Goal: Task Accomplishment & Management: Complete application form

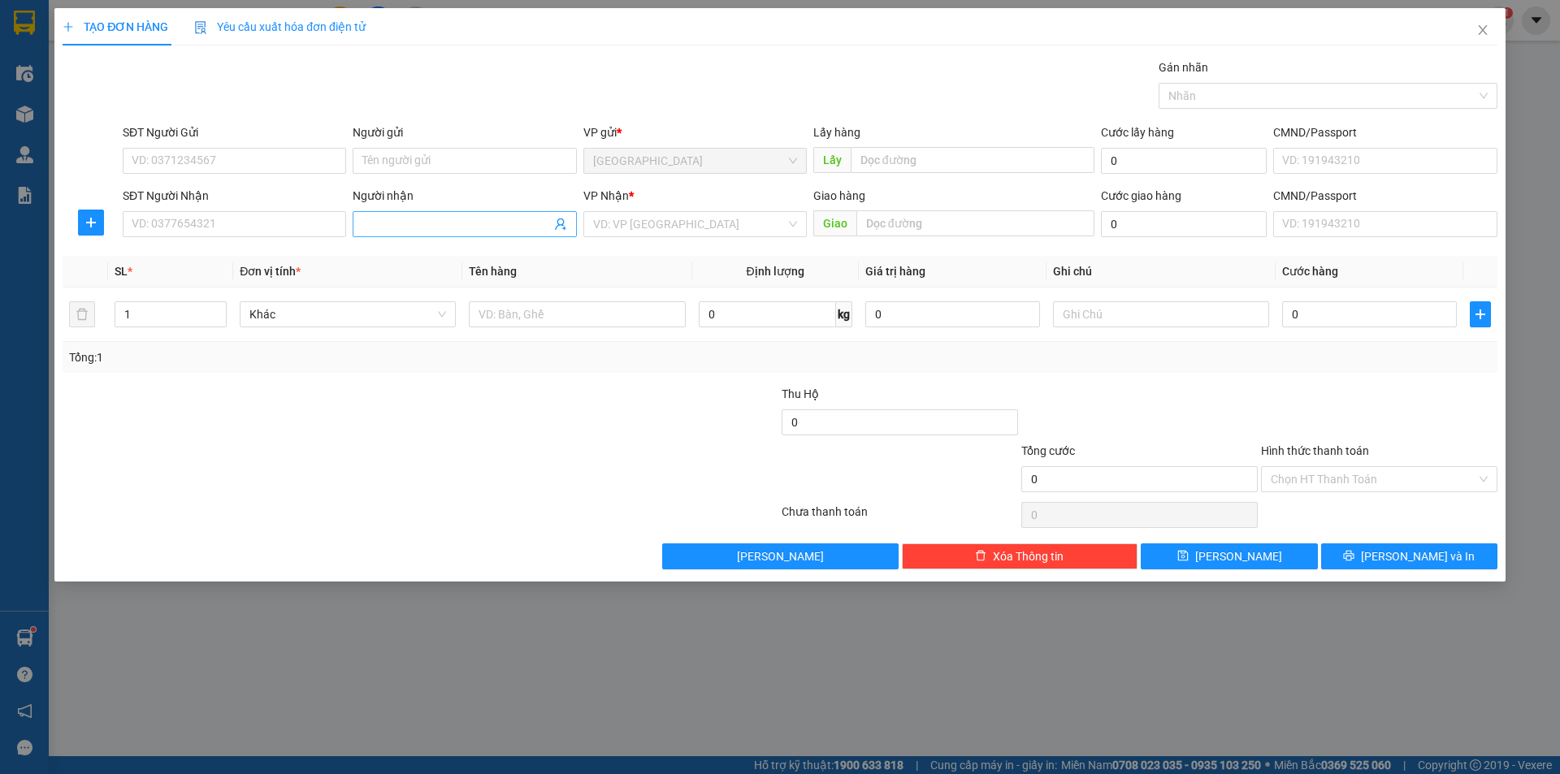
click at [397, 231] on input "Người nhận" at bounding box center [456, 224] width 188 height 18
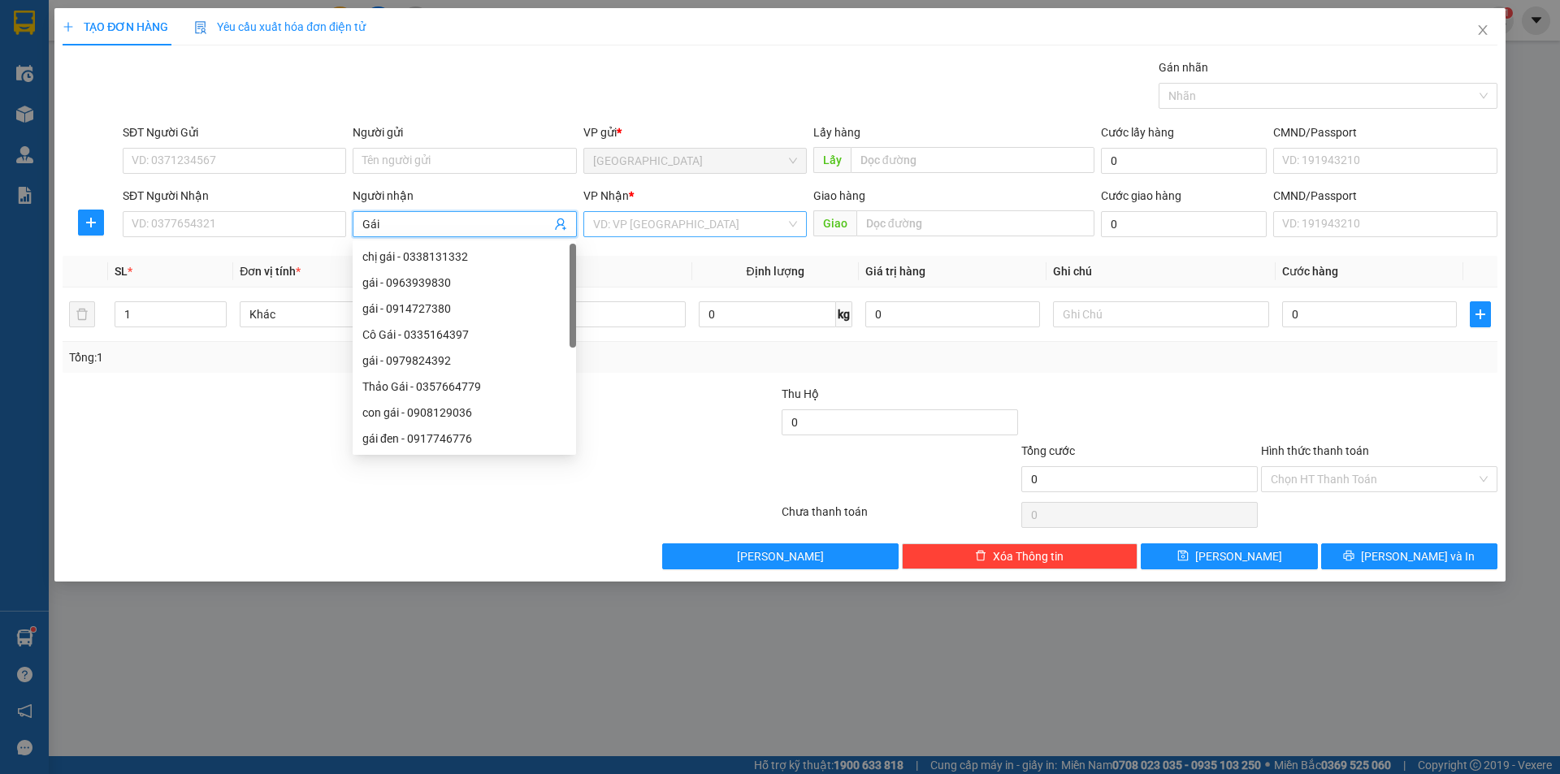
type input "Gái"
click at [690, 228] on input "search" at bounding box center [689, 224] width 193 height 24
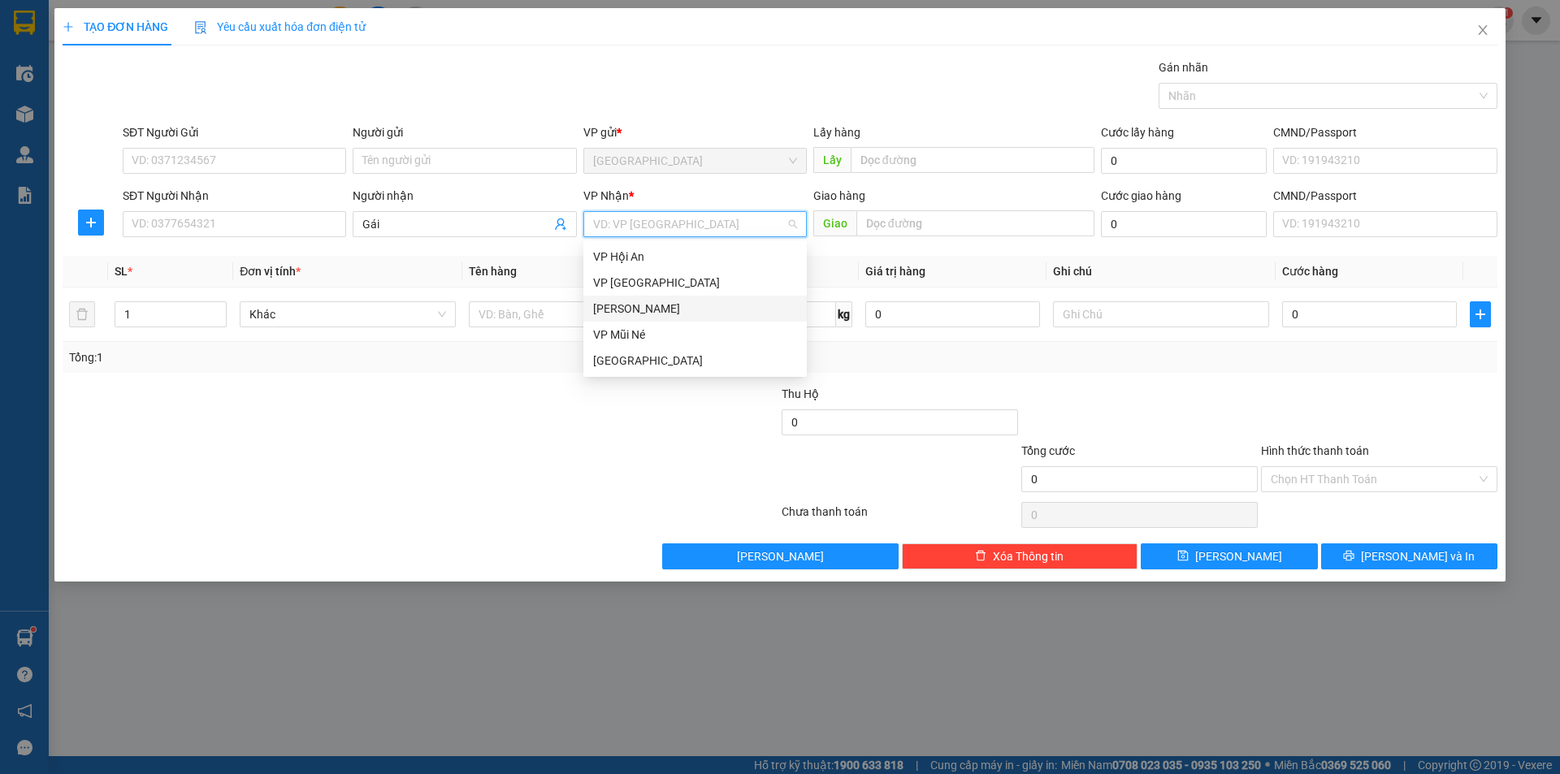
click at [635, 309] on div "[PERSON_NAME]" at bounding box center [695, 309] width 204 height 18
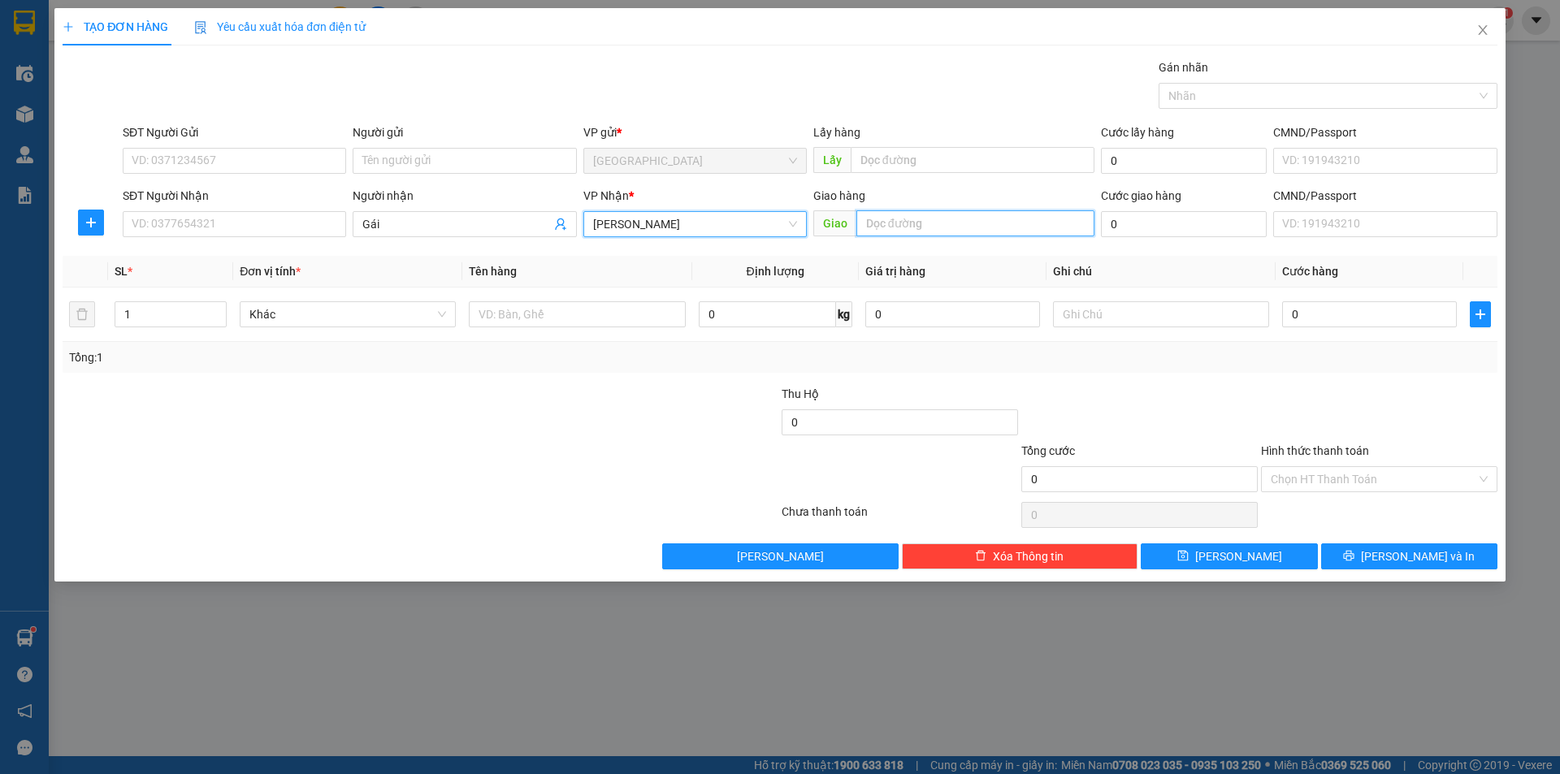
click at [907, 230] on input "text" at bounding box center [975, 223] width 238 height 26
type input "MN"
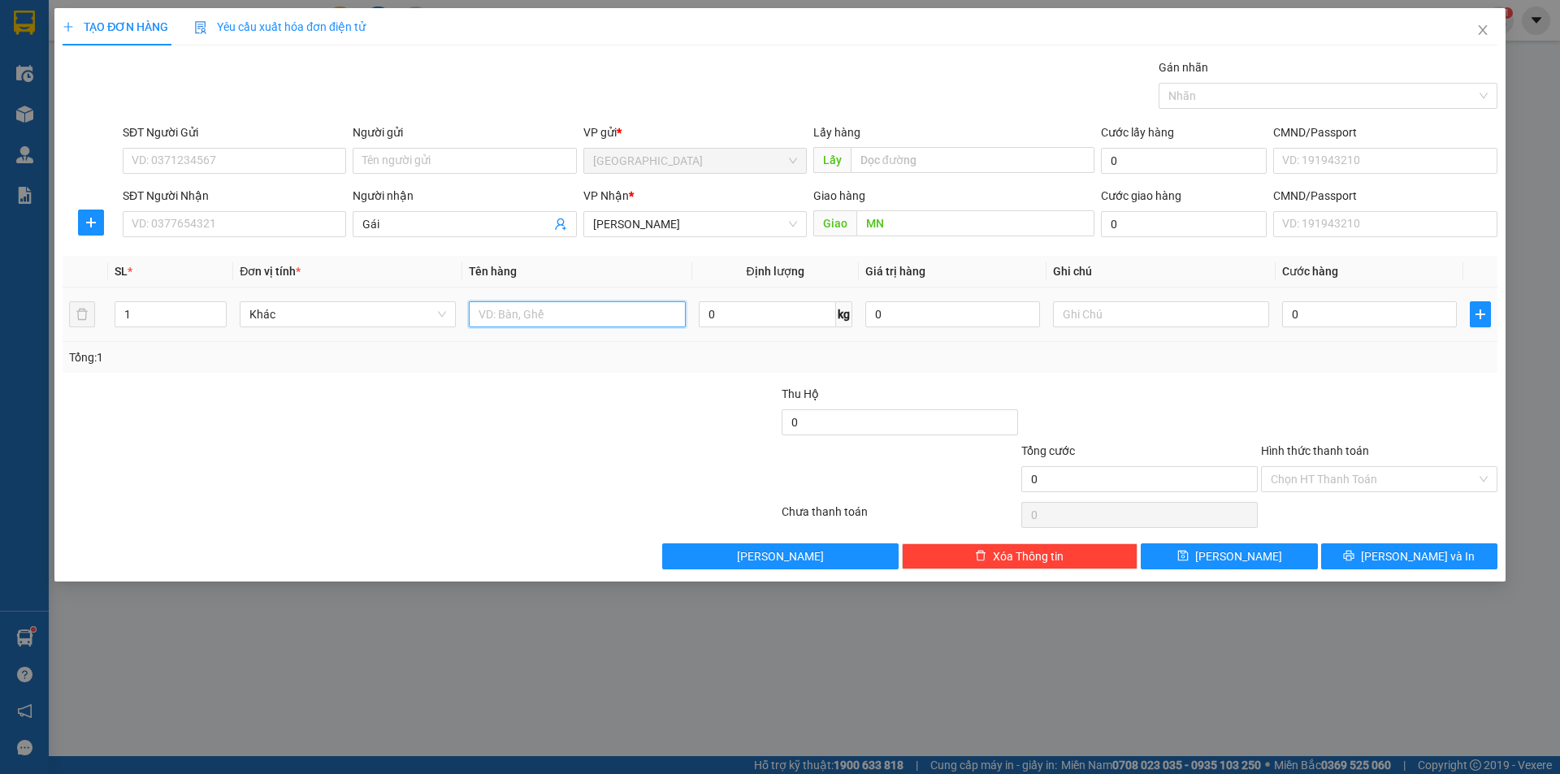
click at [530, 314] on input "text" at bounding box center [577, 314] width 216 height 26
type input "1t"
type input "1"
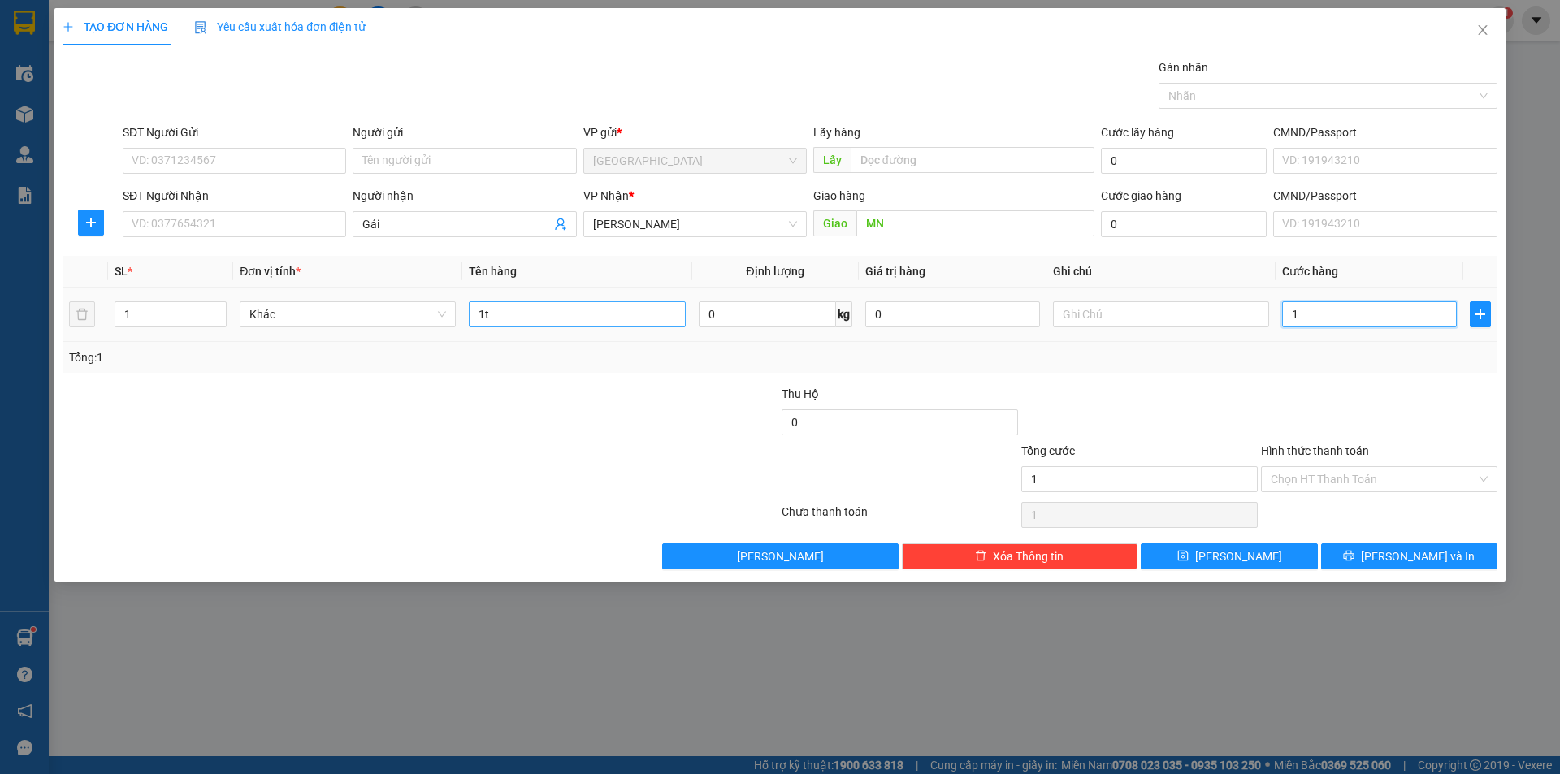
type input "13"
type input "130"
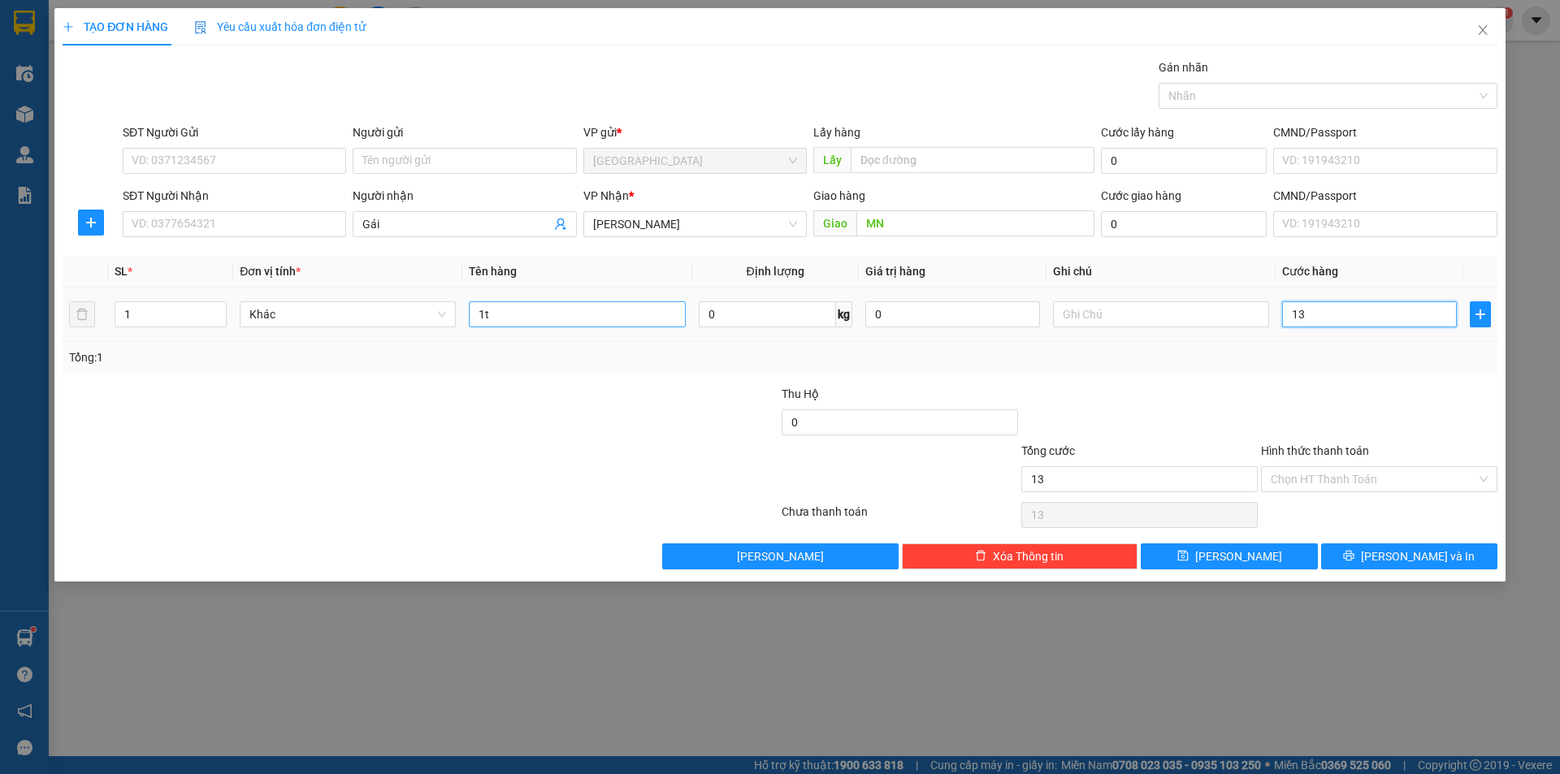
type input "130"
type input "130.000"
drag, startPoint x: 1315, startPoint y: 471, endPoint x: 1315, endPoint y: 492, distance: 20.3
click at [1315, 479] on input "Hình thức thanh toán" at bounding box center [1374, 479] width 206 height 24
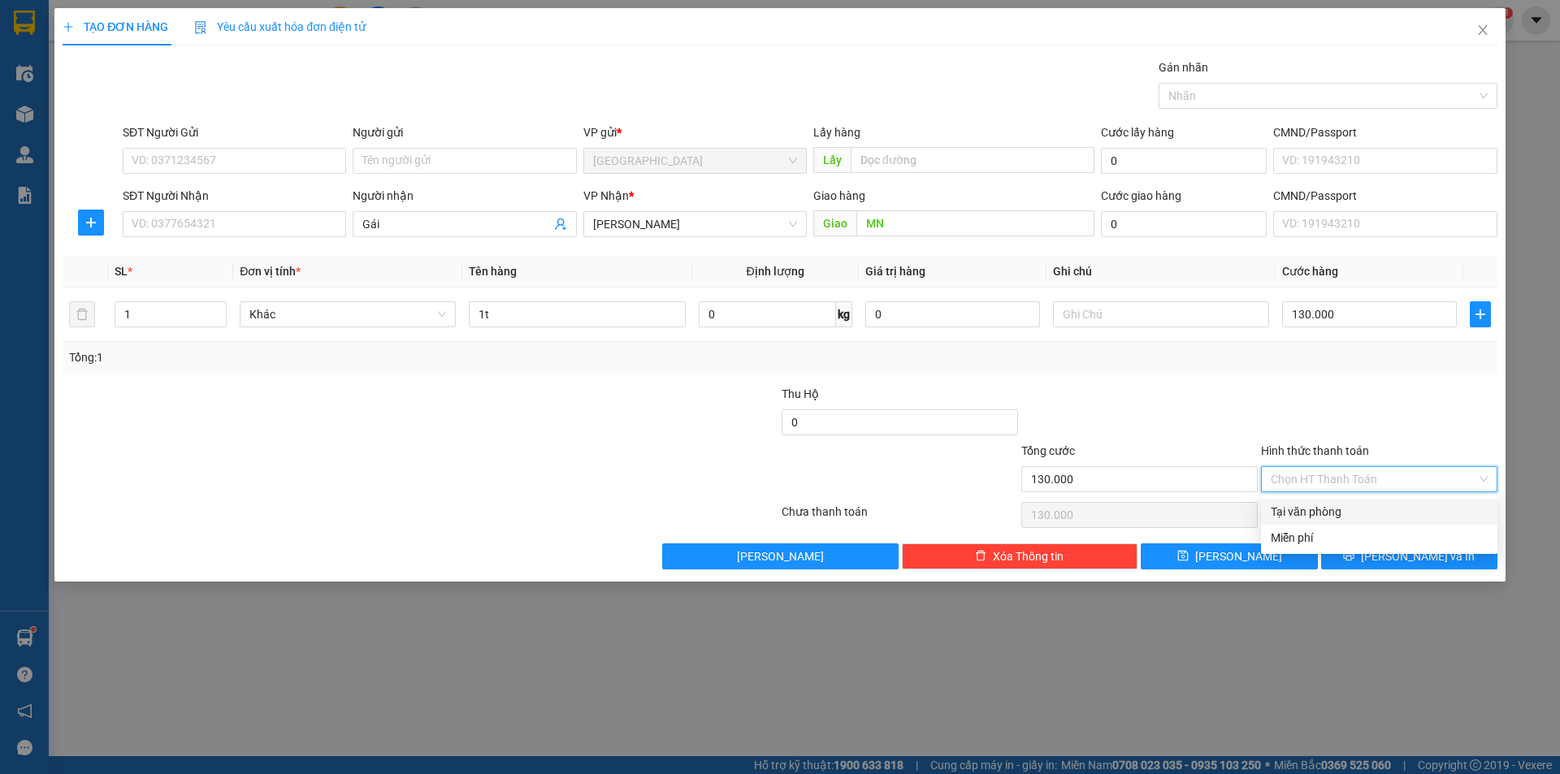
drag, startPoint x: 1308, startPoint y: 510, endPoint x: 1282, endPoint y: 539, distance: 38.5
click at [1307, 513] on div "Tại văn phòng" at bounding box center [1379, 512] width 217 height 18
type input "0"
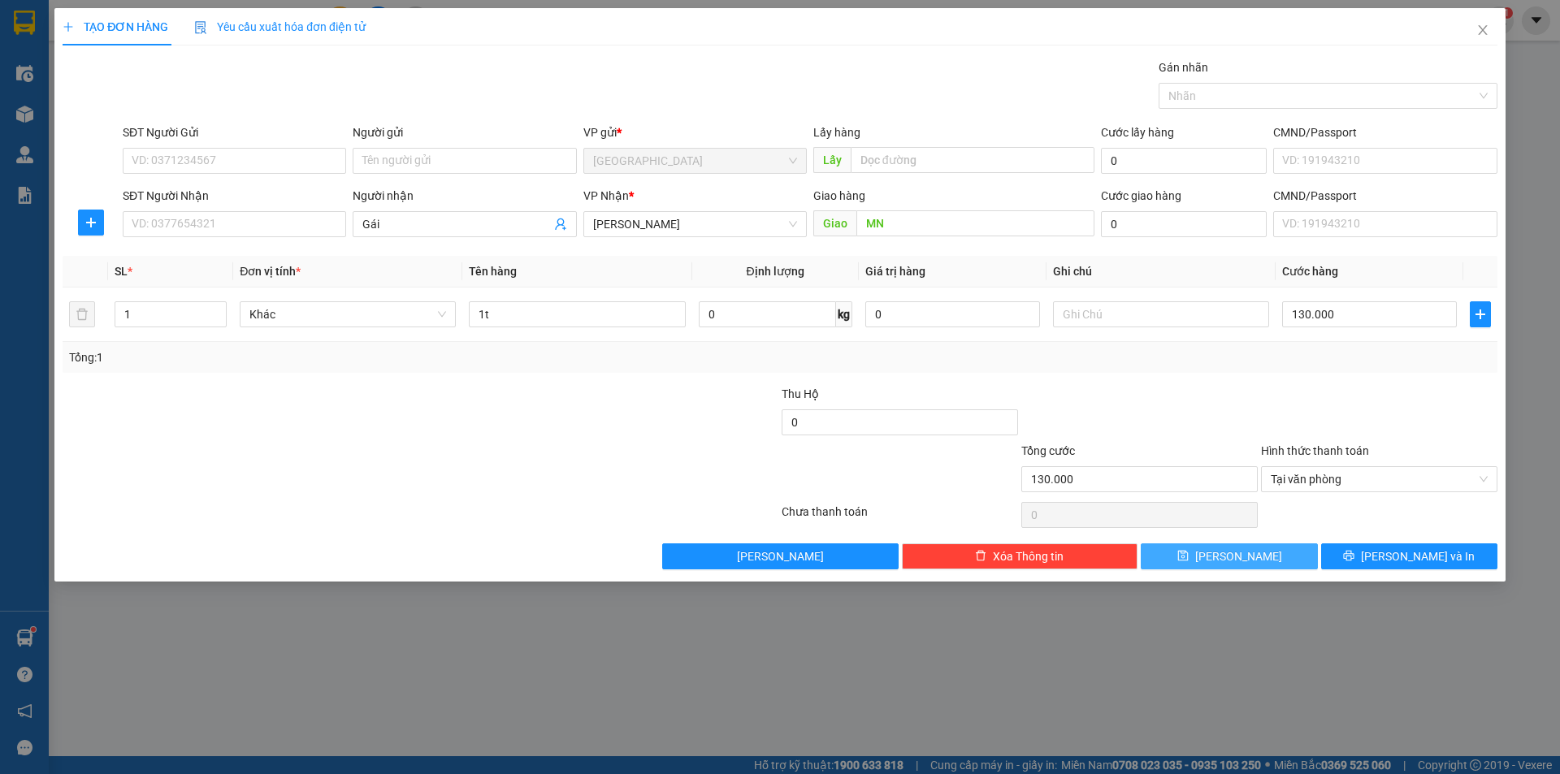
click at [1255, 558] on button "[PERSON_NAME]" at bounding box center [1229, 557] width 176 height 26
type input "0"
click at [405, 219] on input "Người nhận" at bounding box center [456, 224] width 188 height 18
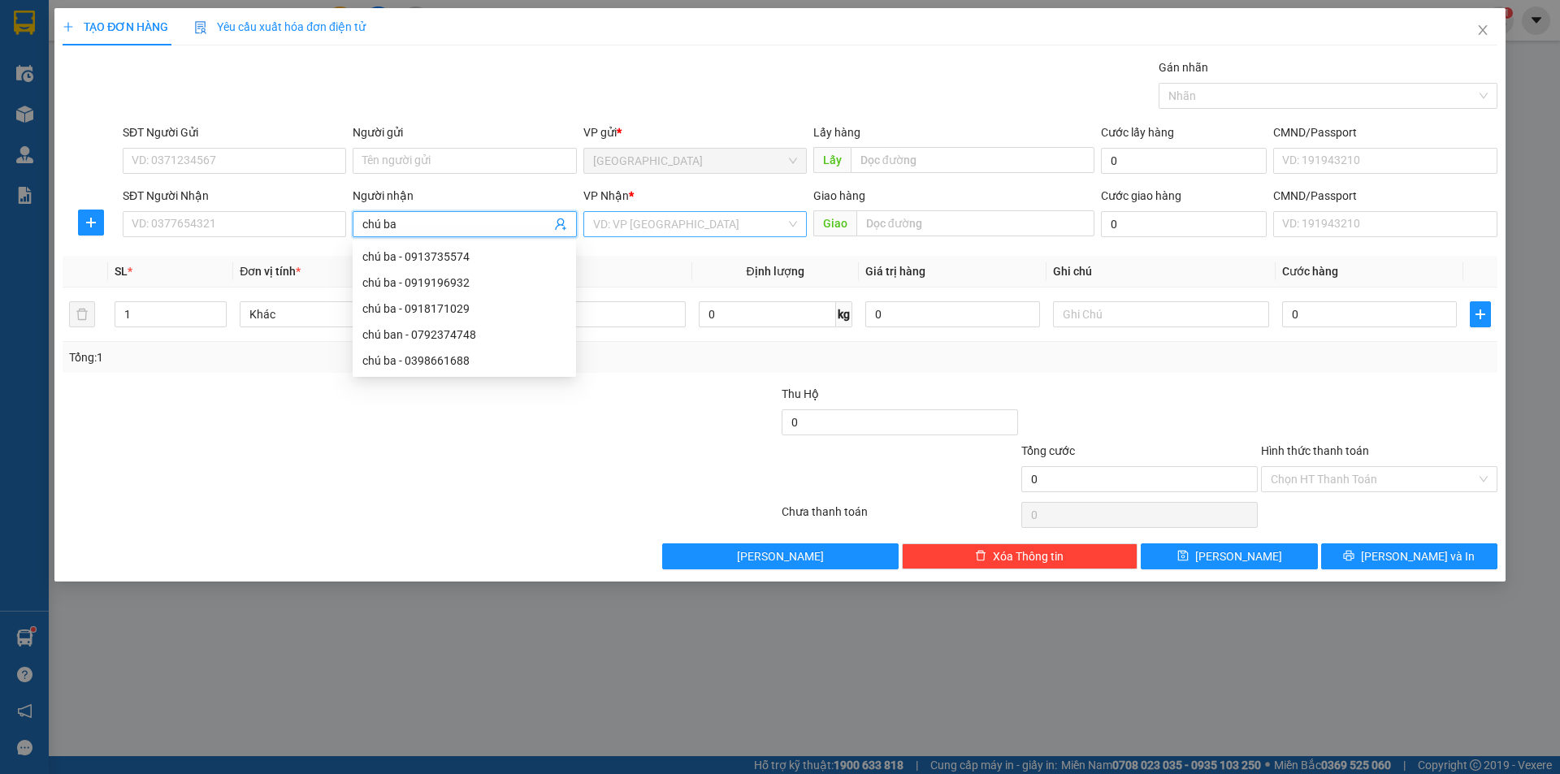
type input "chú ba"
click at [694, 222] on input "search" at bounding box center [689, 224] width 193 height 24
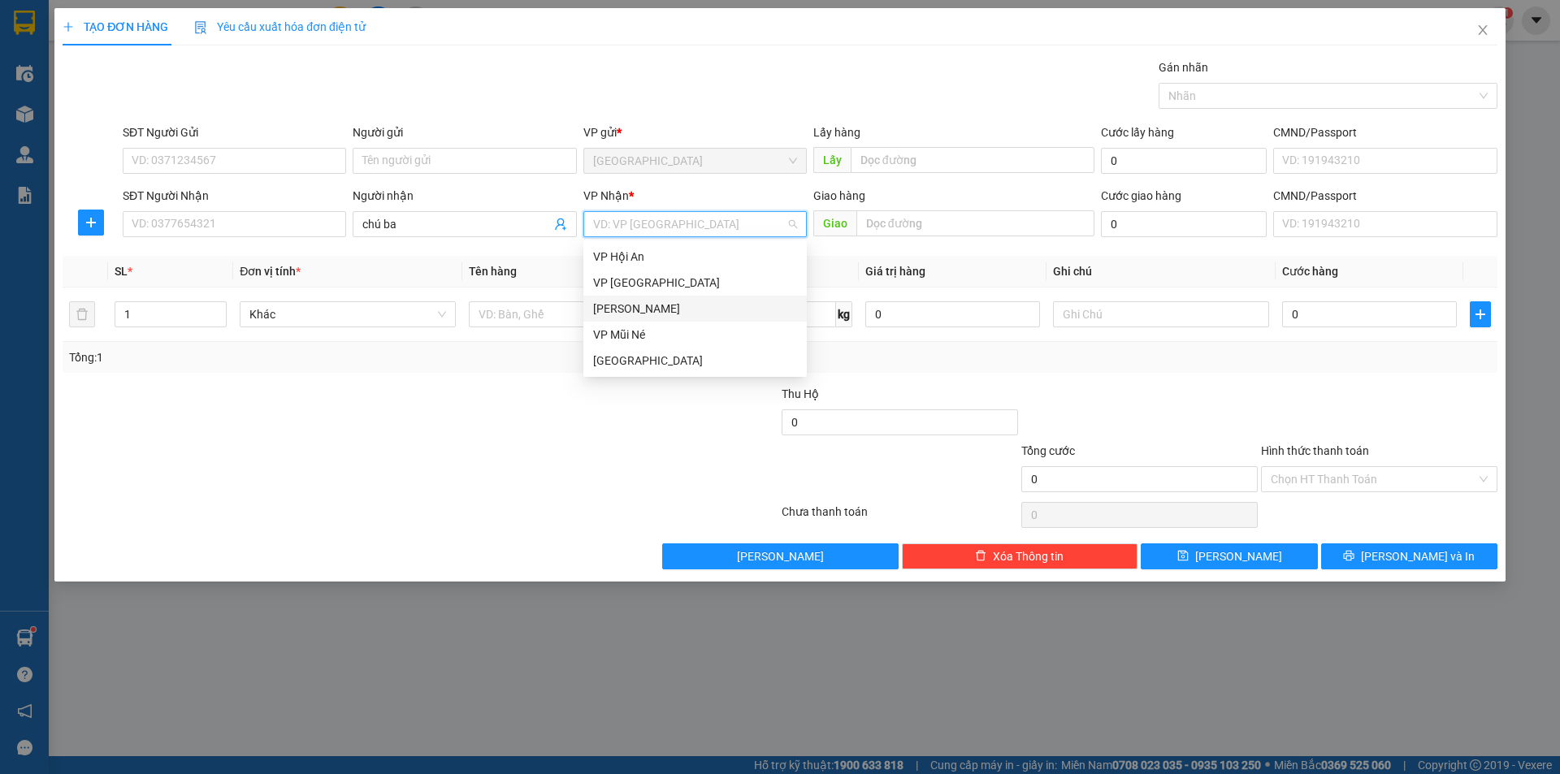
click at [649, 301] on div "[PERSON_NAME]" at bounding box center [695, 309] width 204 height 18
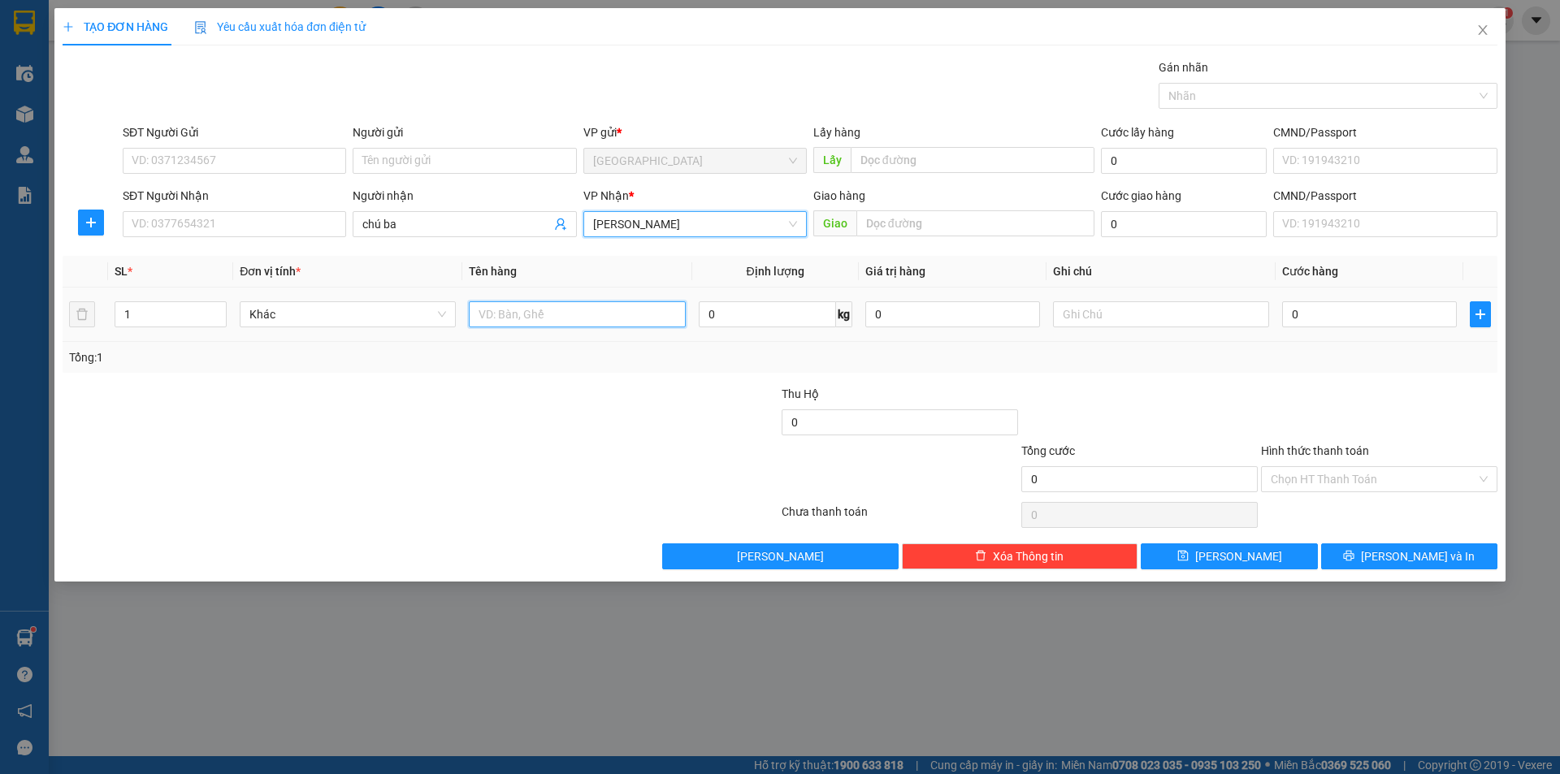
click at [573, 315] on input "text" at bounding box center [577, 314] width 216 height 26
type input "dâu"
type input "4"
type input "3"
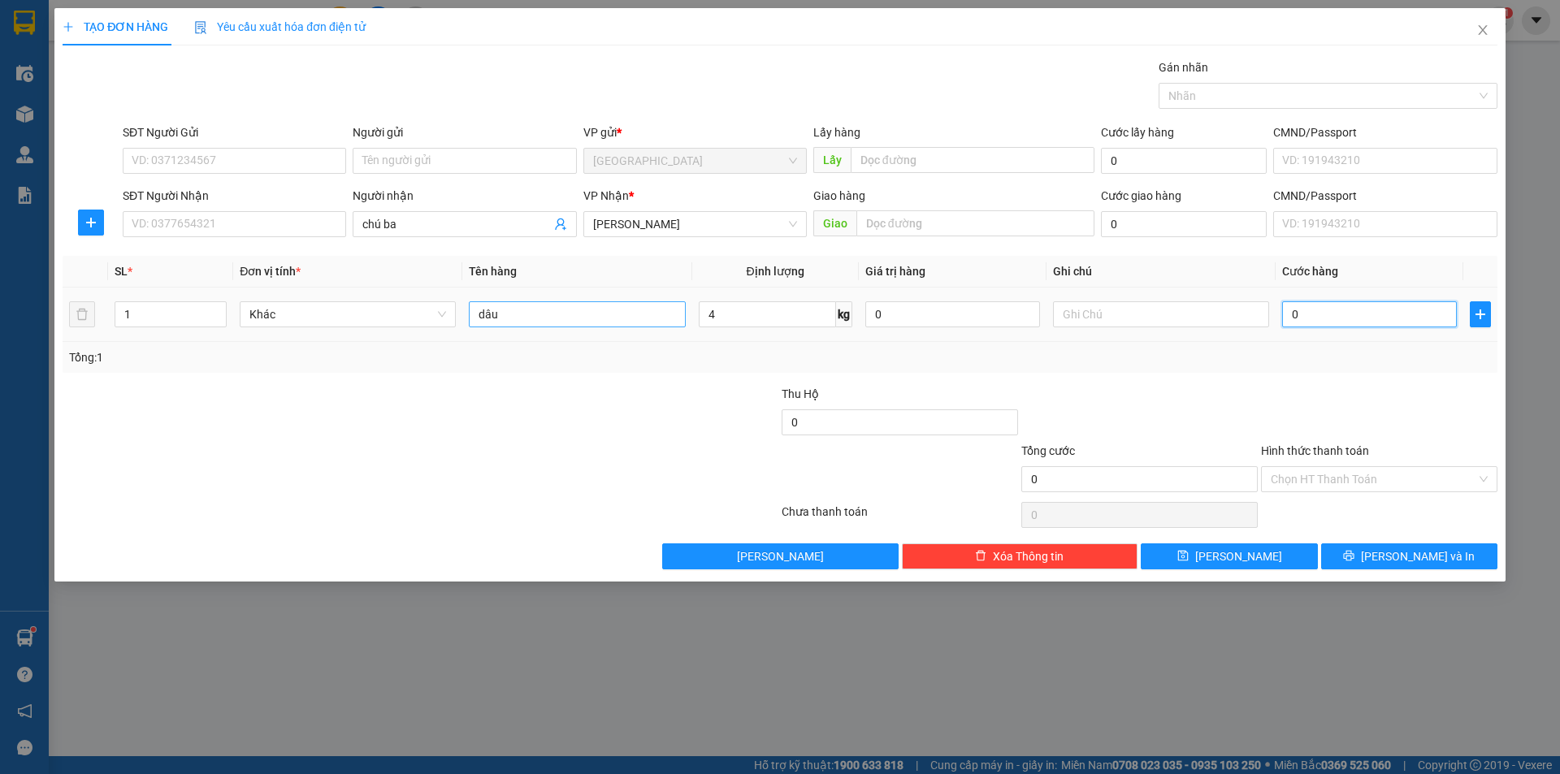
type input "3"
type input "30"
type input "30.000"
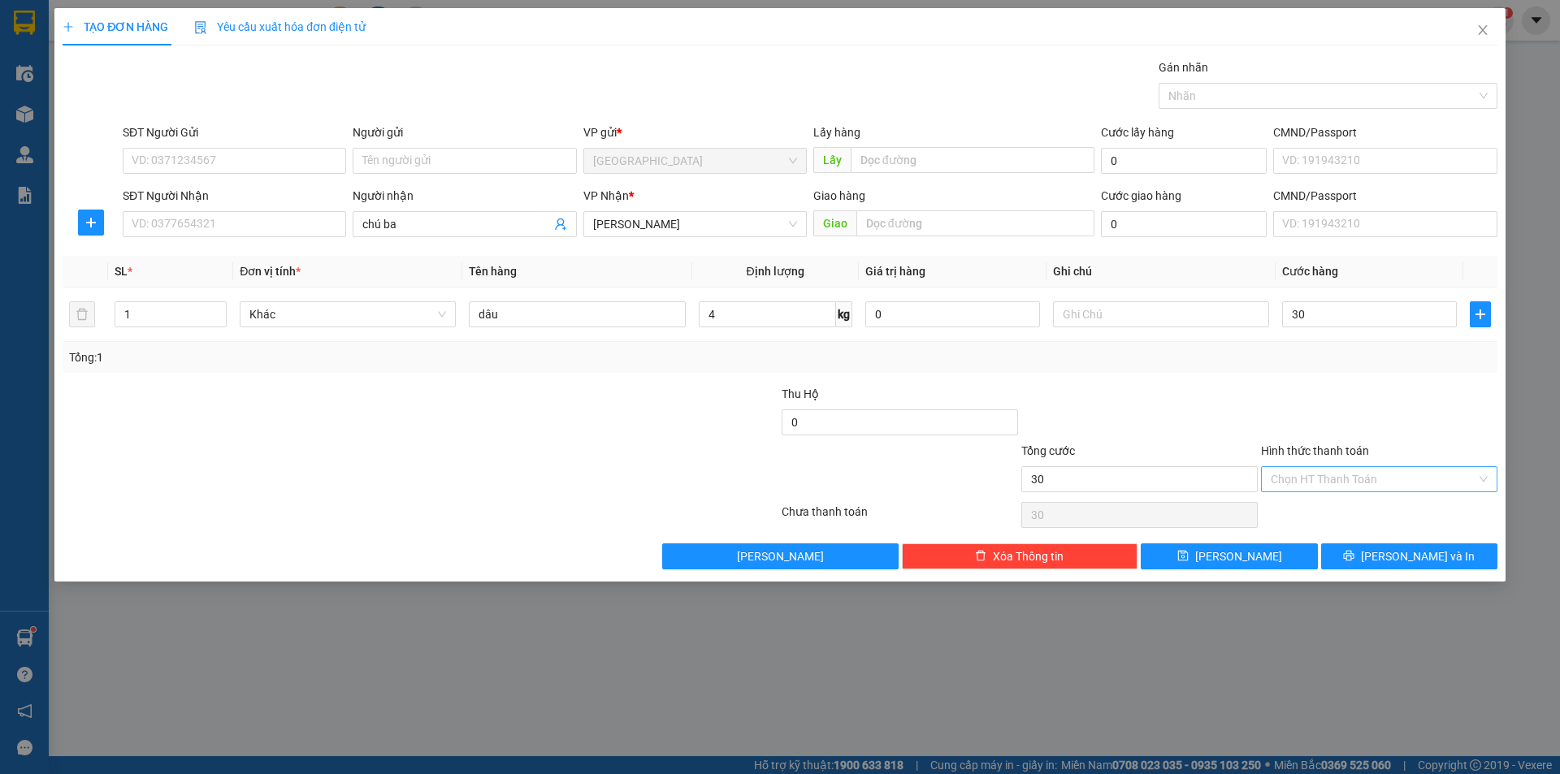
type input "30.000"
click at [1408, 488] on input "Hình thức thanh toán" at bounding box center [1374, 479] width 206 height 24
click at [1334, 509] on div "Tại văn phòng" at bounding box center [1379, 512] width 217 height 18
type input "0"
click at [1264, 557] on button "[PERSON_NAME]" at bounding box center [1229, 557] width 176 height 26
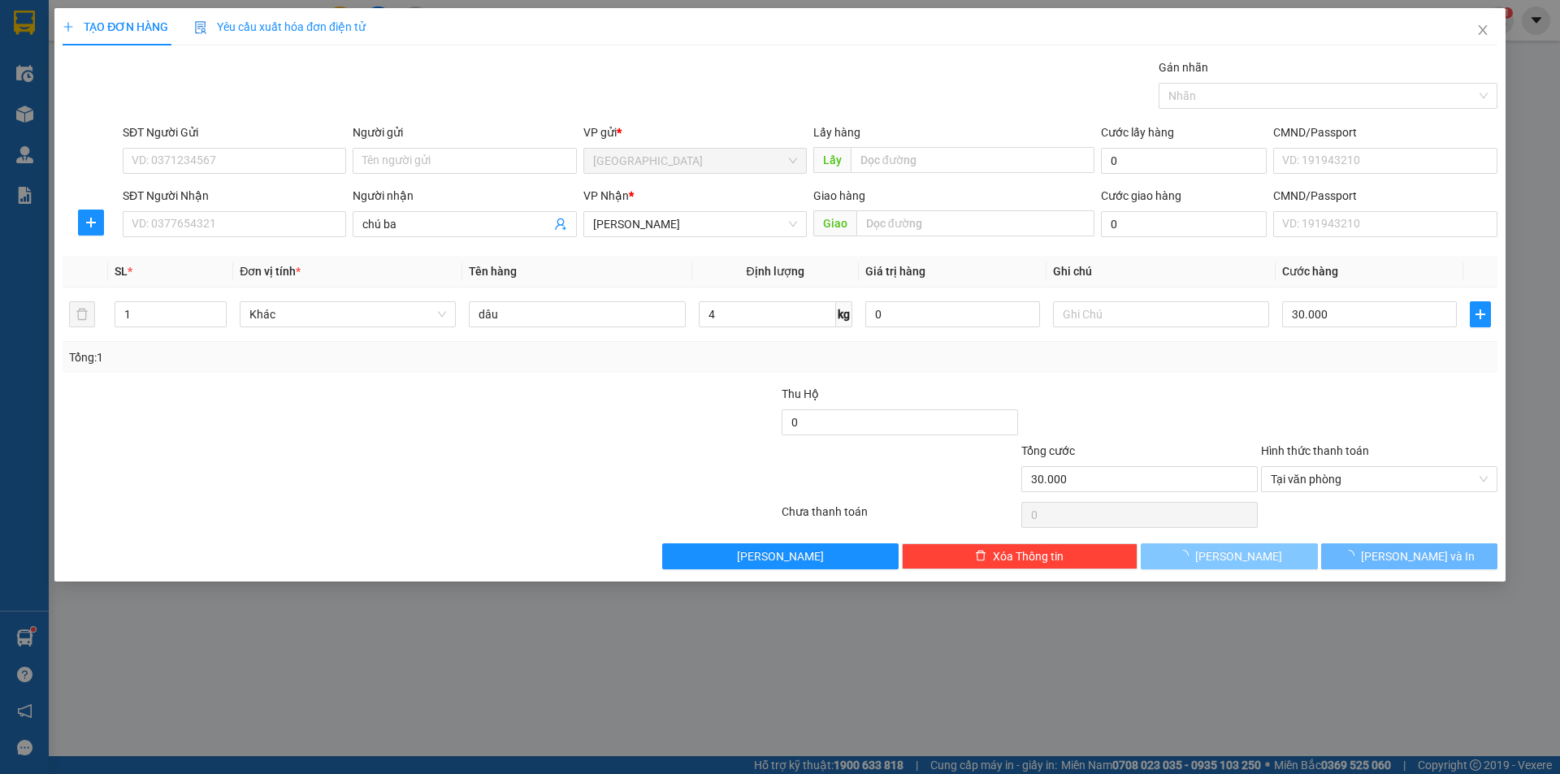
type input "0"
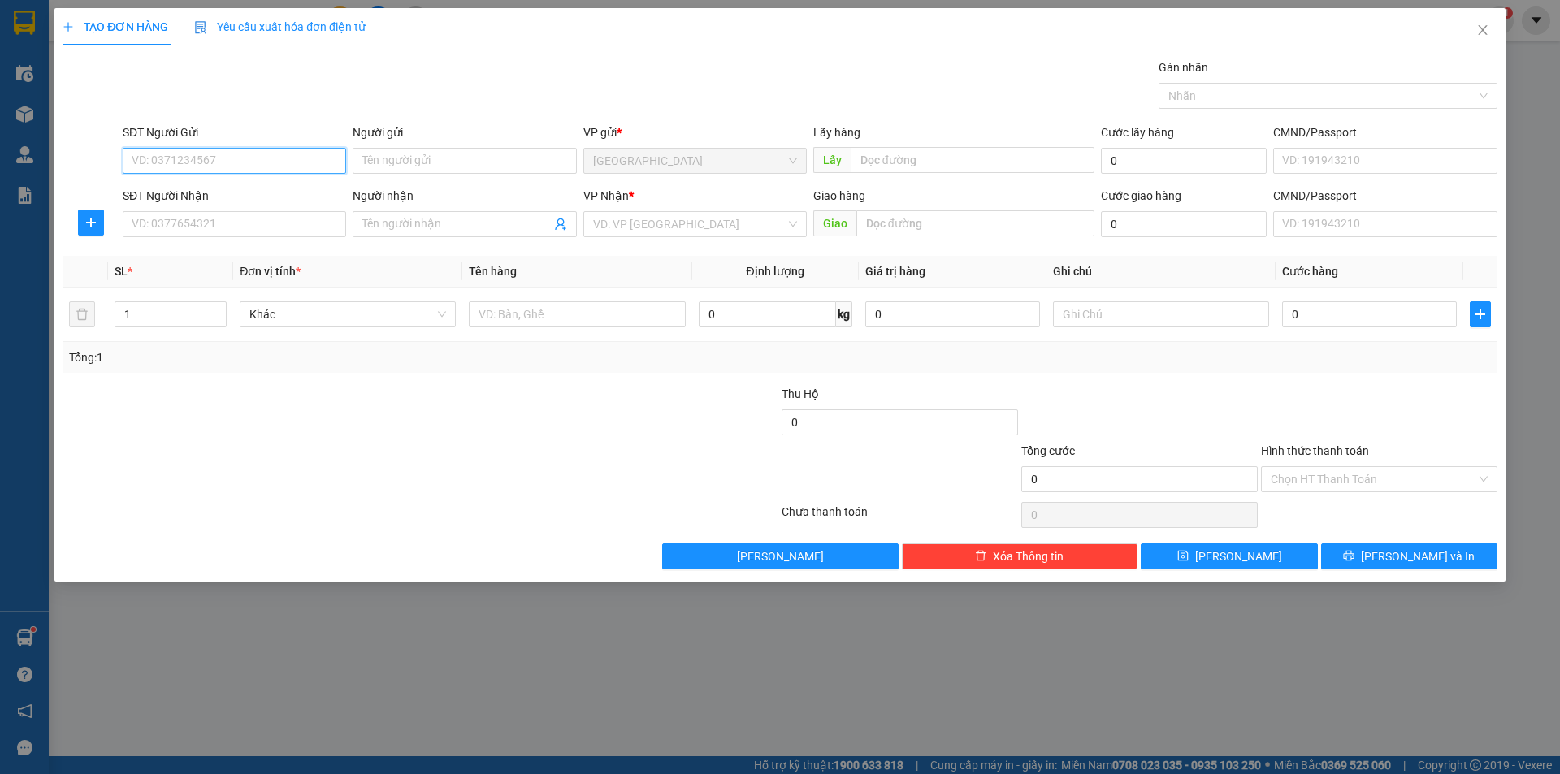
click at [242, 161] on input "SĐT Người Gửi" at bounding box center [234, 161] width 223 height 26
click at [214, 189] on div "0916680152" at bounding box center [234, 193] width 204 height 18
type input "0916680152"
type input "Định an"
type input "LOAN"
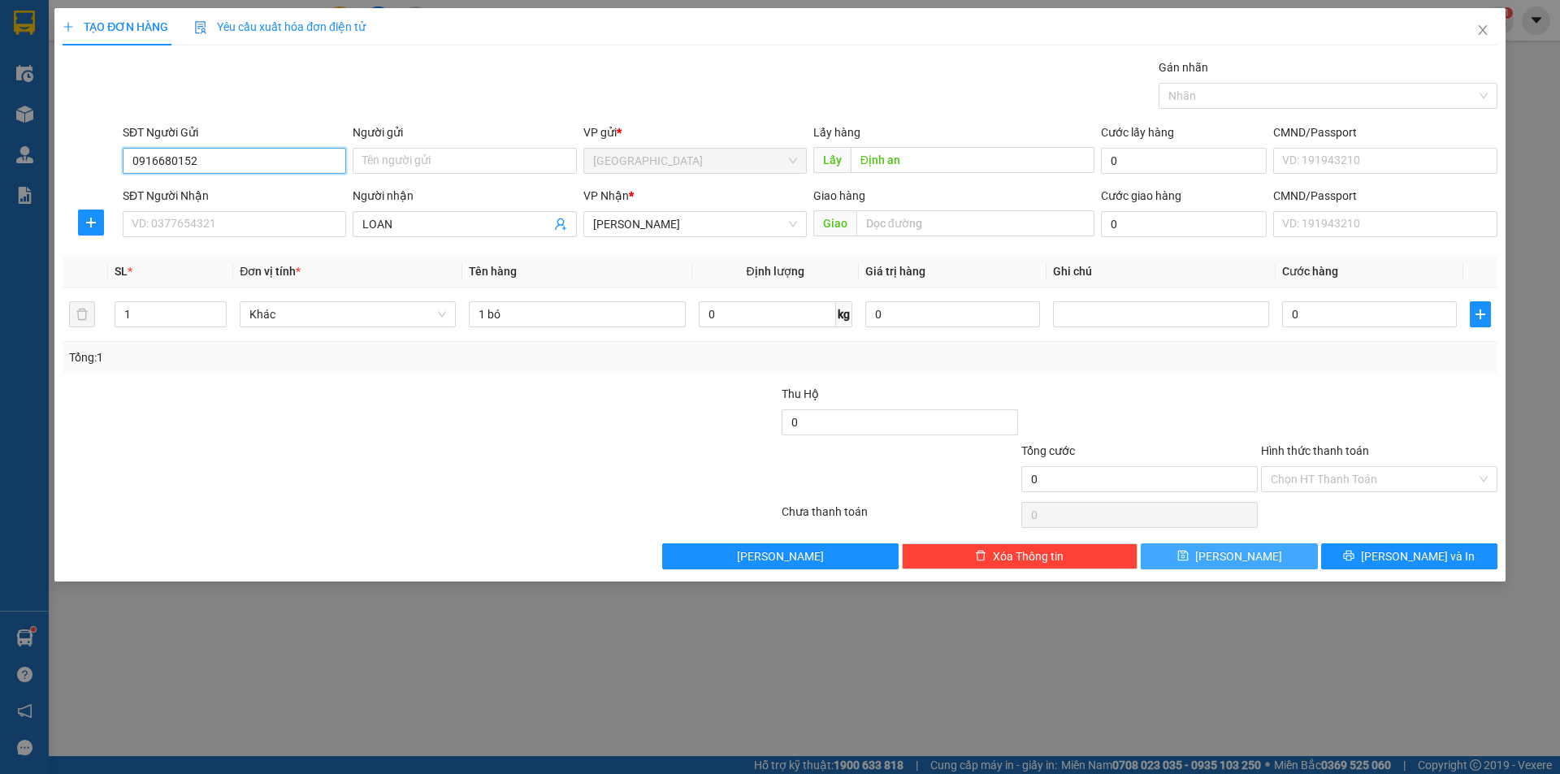
type input "0916680152"
click at [1230, 561] on span "[PERSON_NAME]" at bounding box center [1238, 557] width 87 height 18
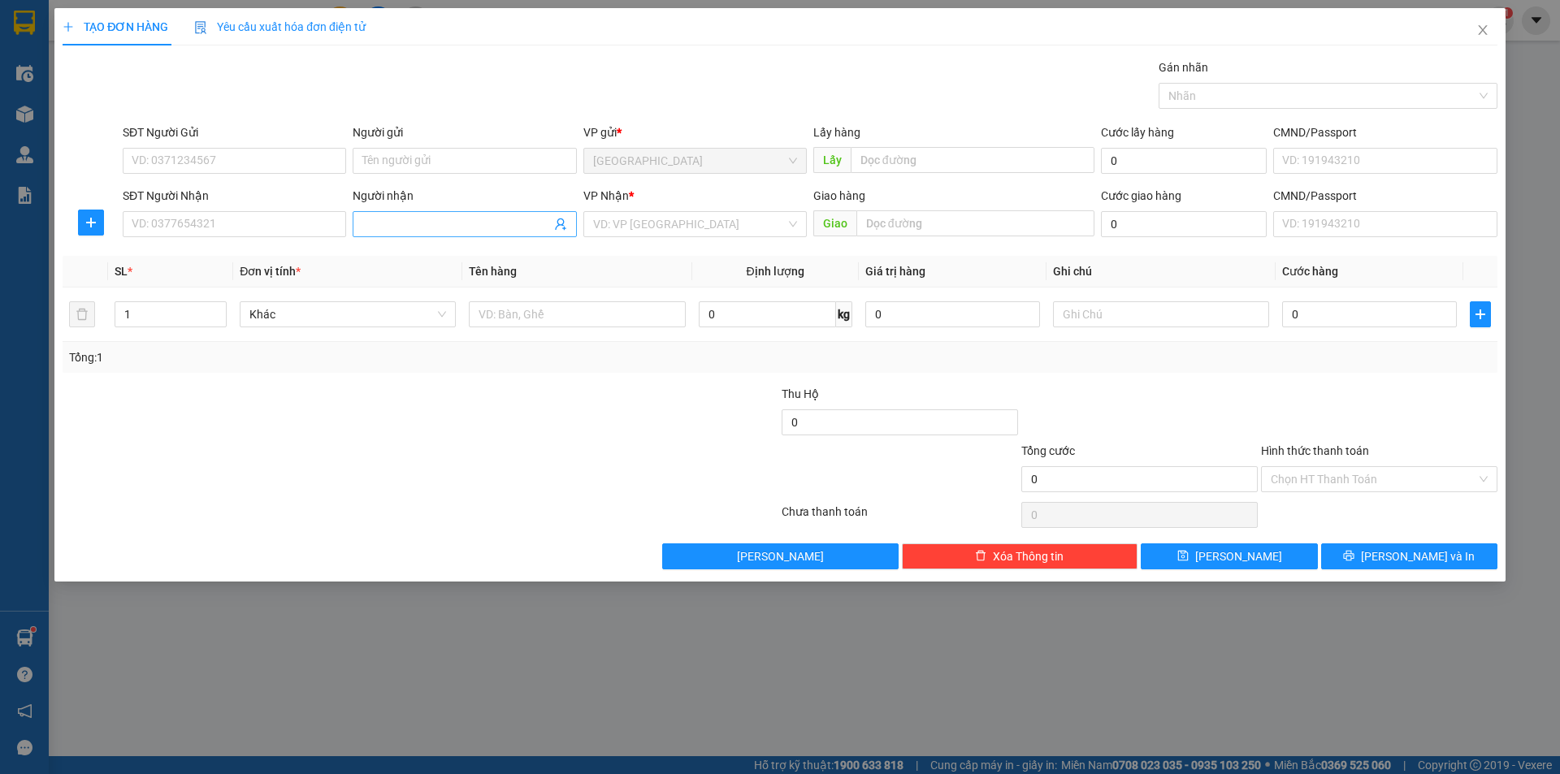
click at [373, 221] on input "Người nhận" at bounding box center [456, 224] width 188 height 18
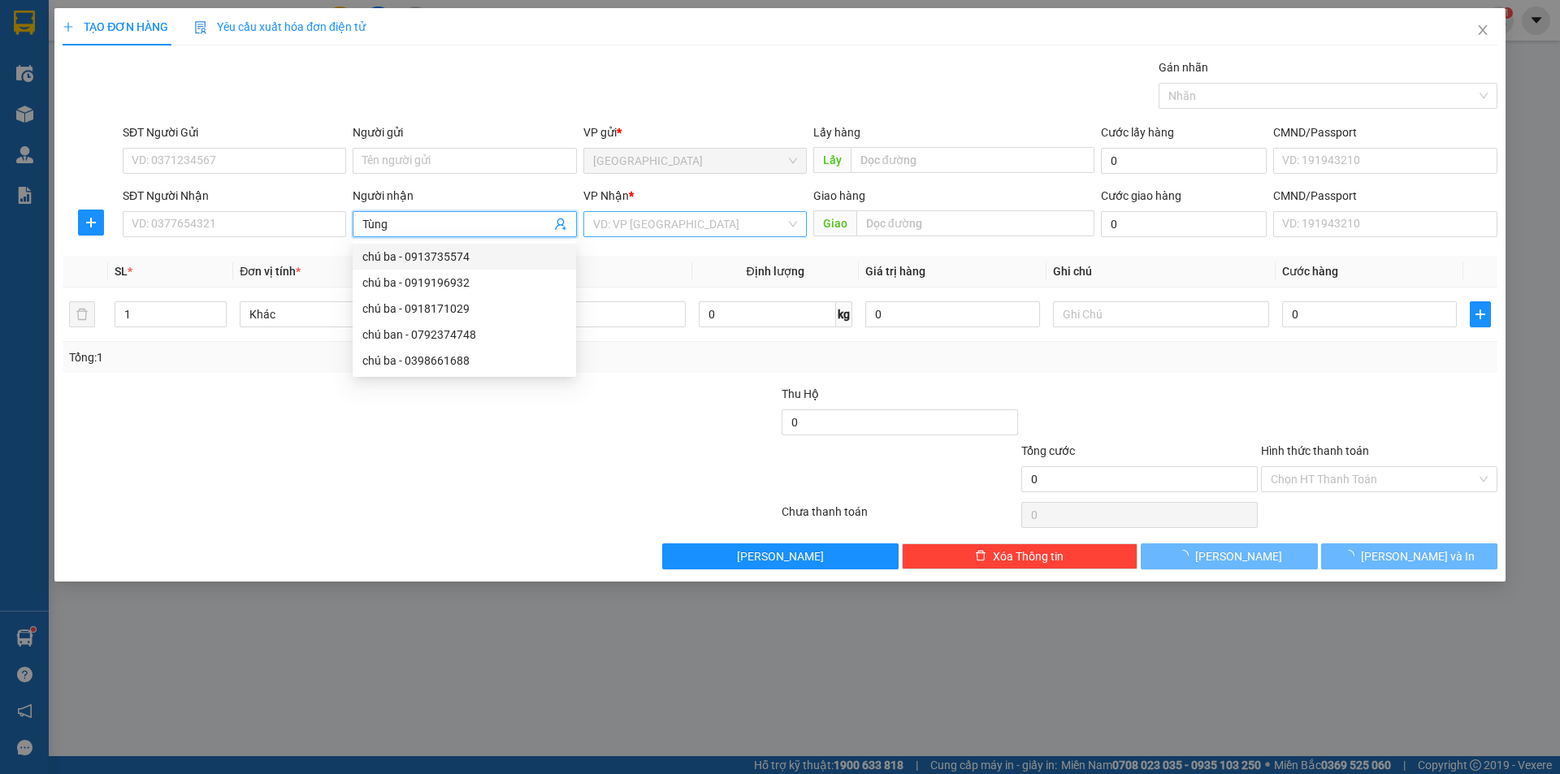
type input "Tùng"
click at [668, 216] on input "search" at bounding box center [689, 224] width 193 height 24
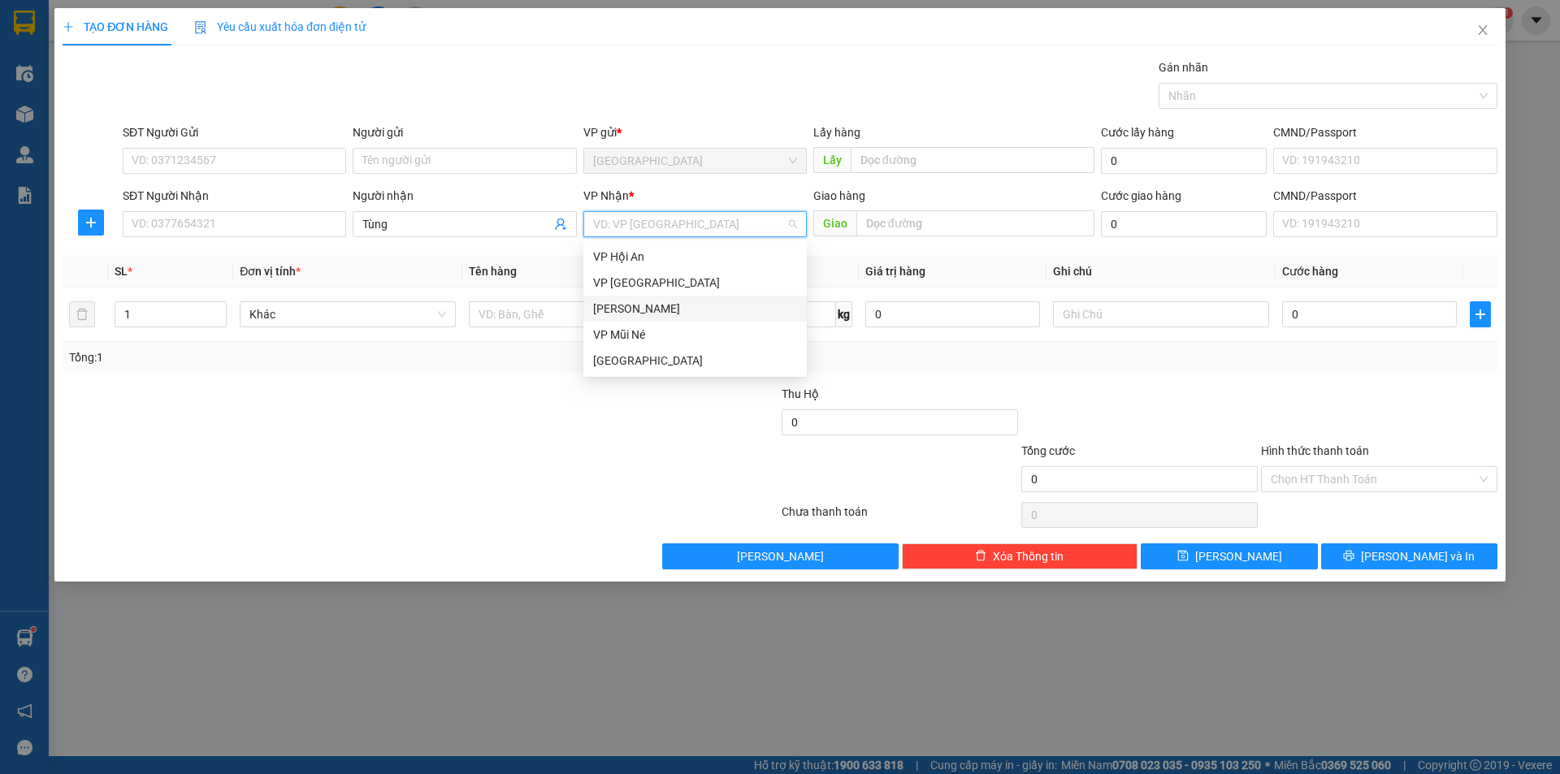
drag, startPoint x: 647, startPoint y: 310, endPoint x: 572, endPoint y: 330, distance: 77.3
click at [644, 312] on div "[PERSON_NAME]" at bounding box center [695, 309] width 204 height 18
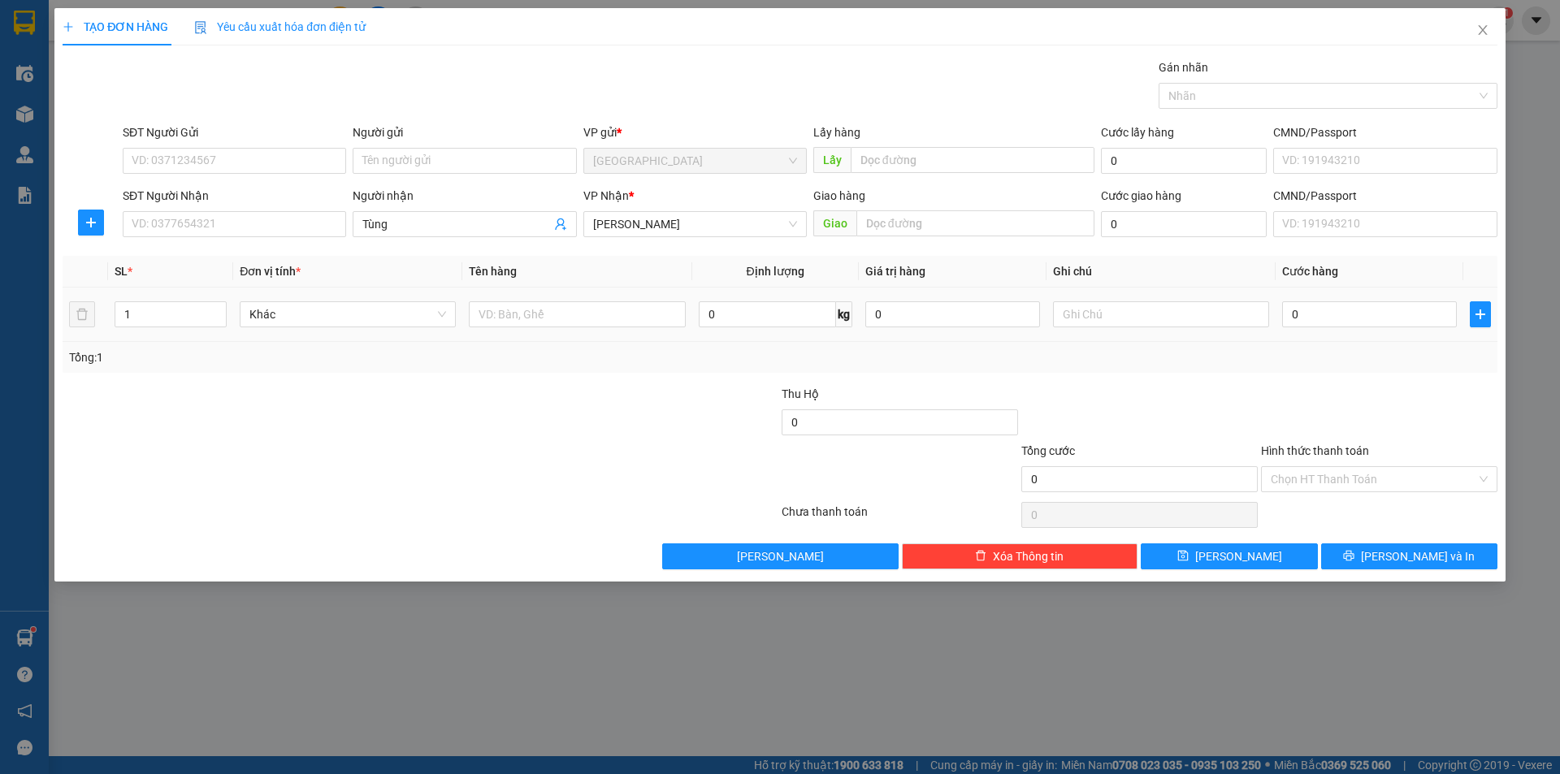
click at [572, 330] on div at bounding box center [577, 314] width 216 height 33
click at [573, 314] on input "text" at bounding box center [577, 314] width 216 height 26
type input "dâu"
type input "24"
type input "7"
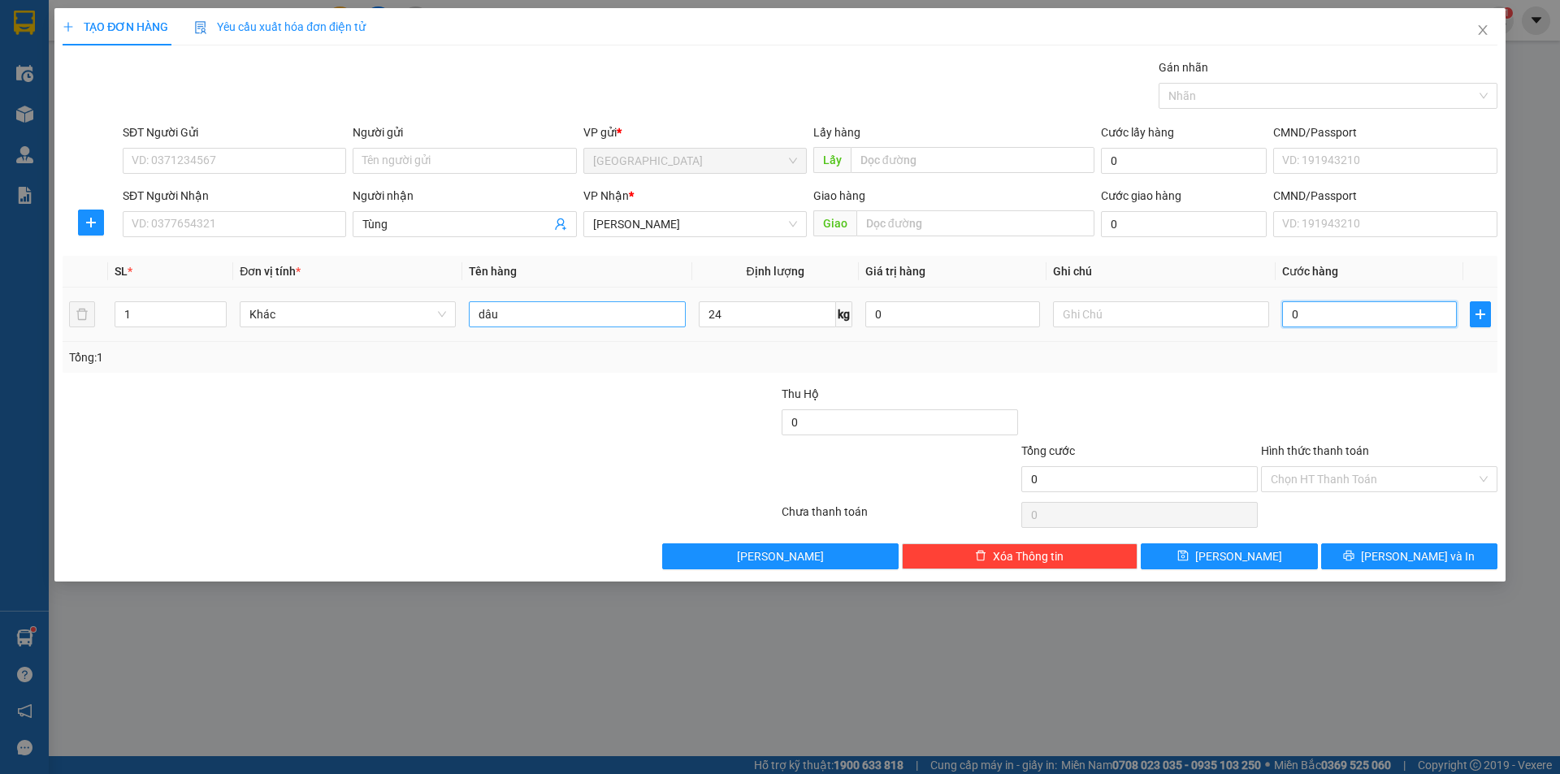
type input "7"
type input "72"
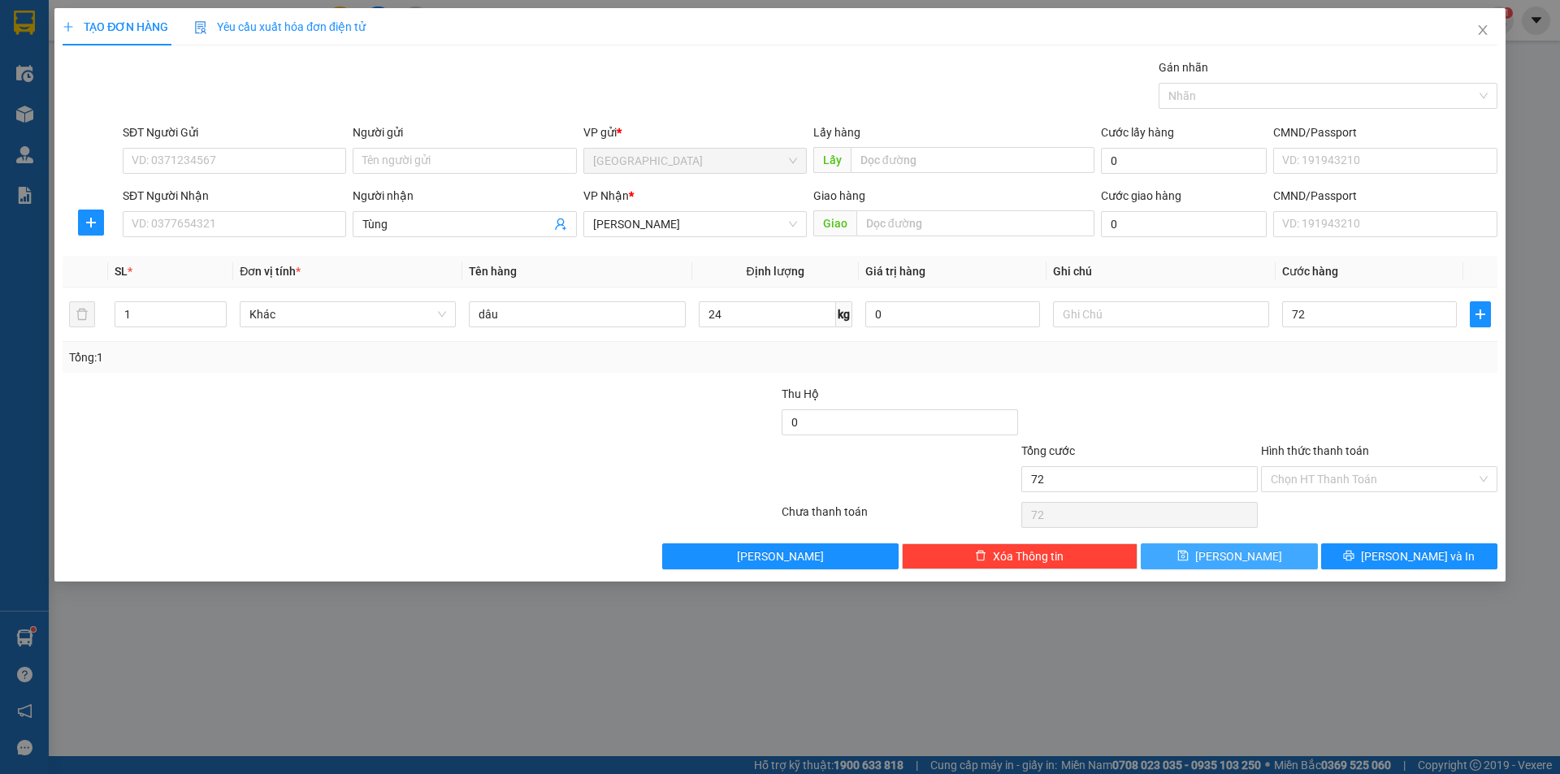
type input "72.000"
click at [1189, 557] on button "[PERSON_NAME]" at bounding box center [1229, 557] width 176 height 26
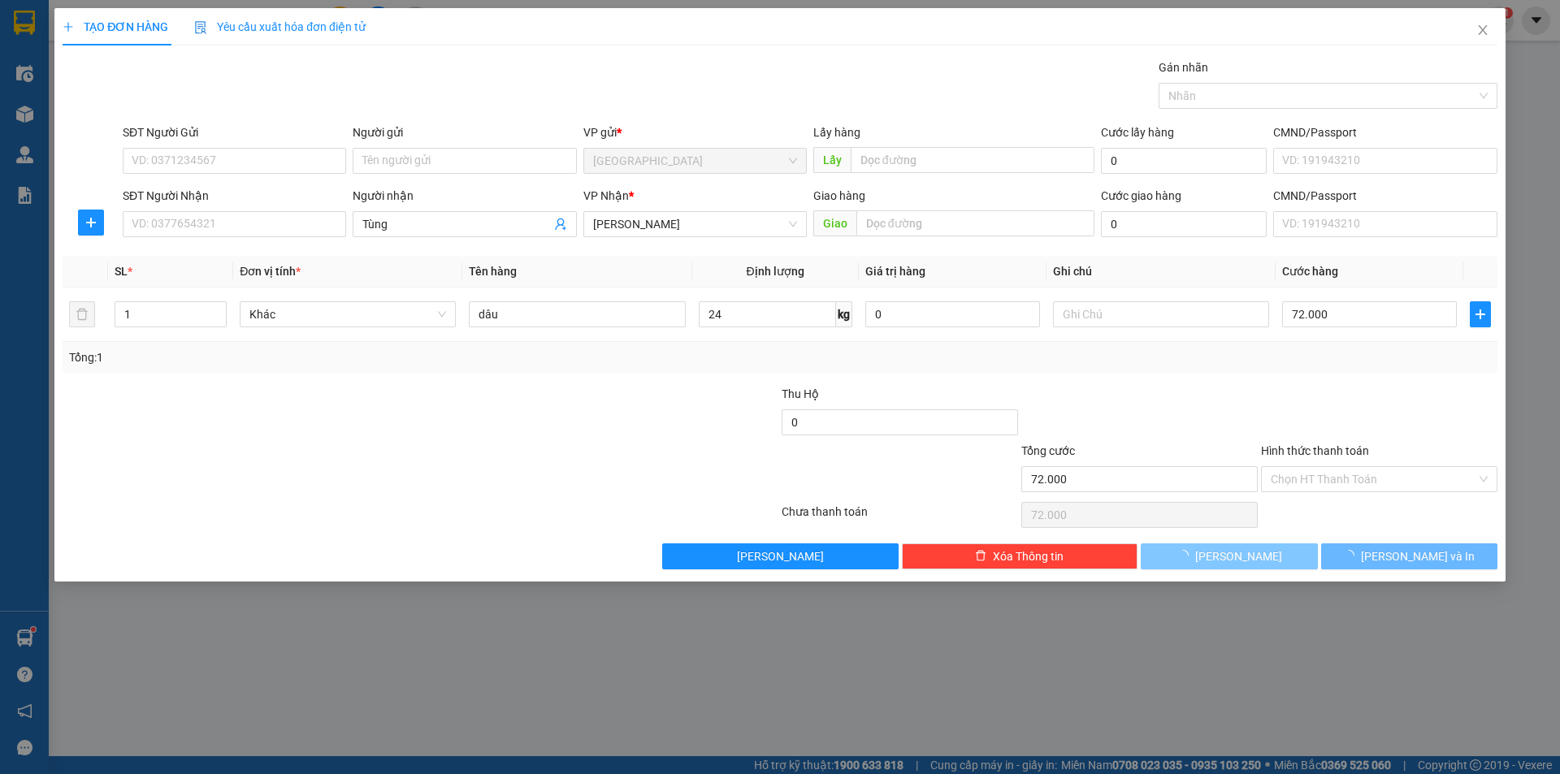
type input "0"
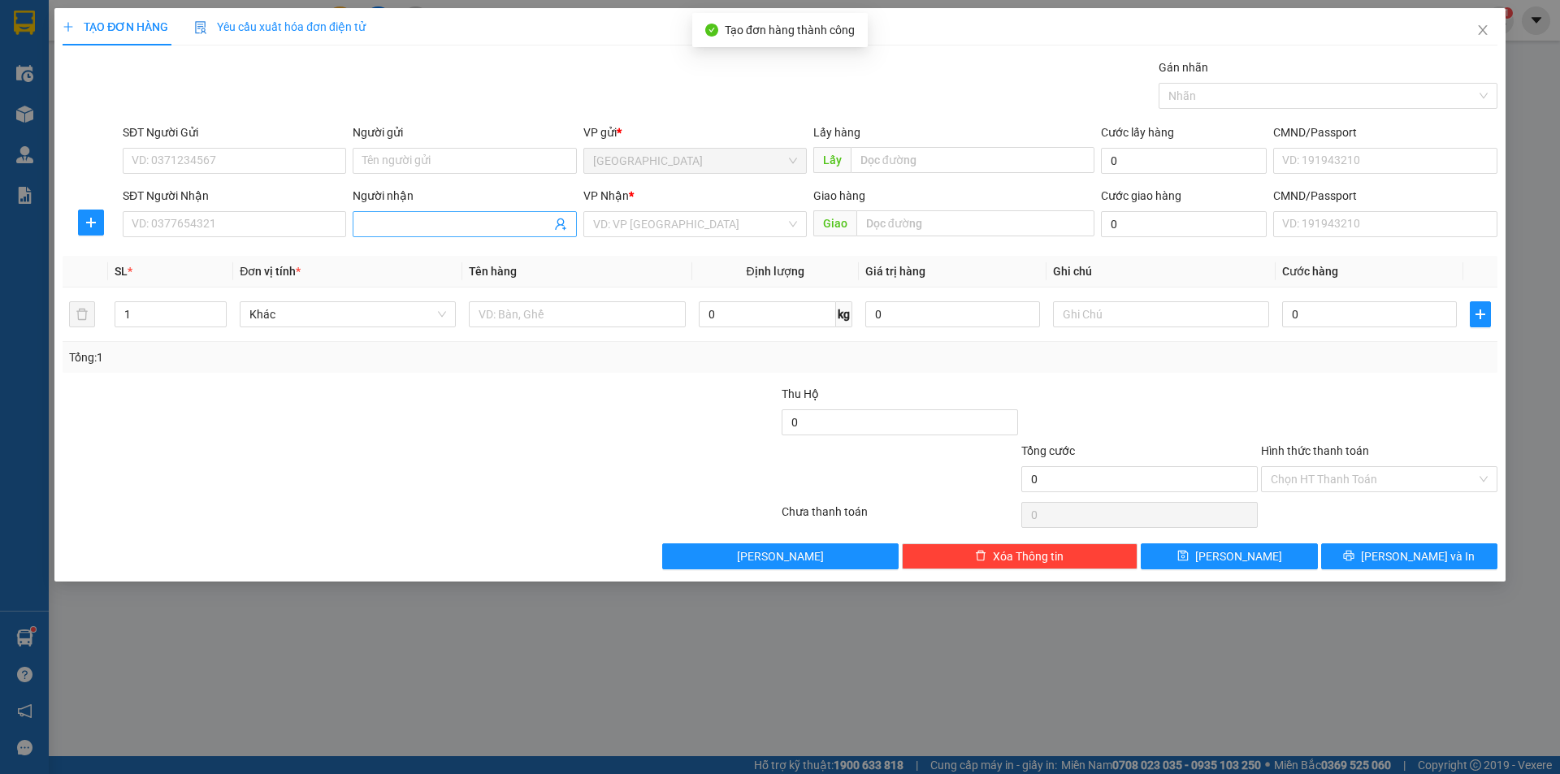
click at [453, 222] on input "Người nhận" at bounding box center [456, 224] width 188 height 18
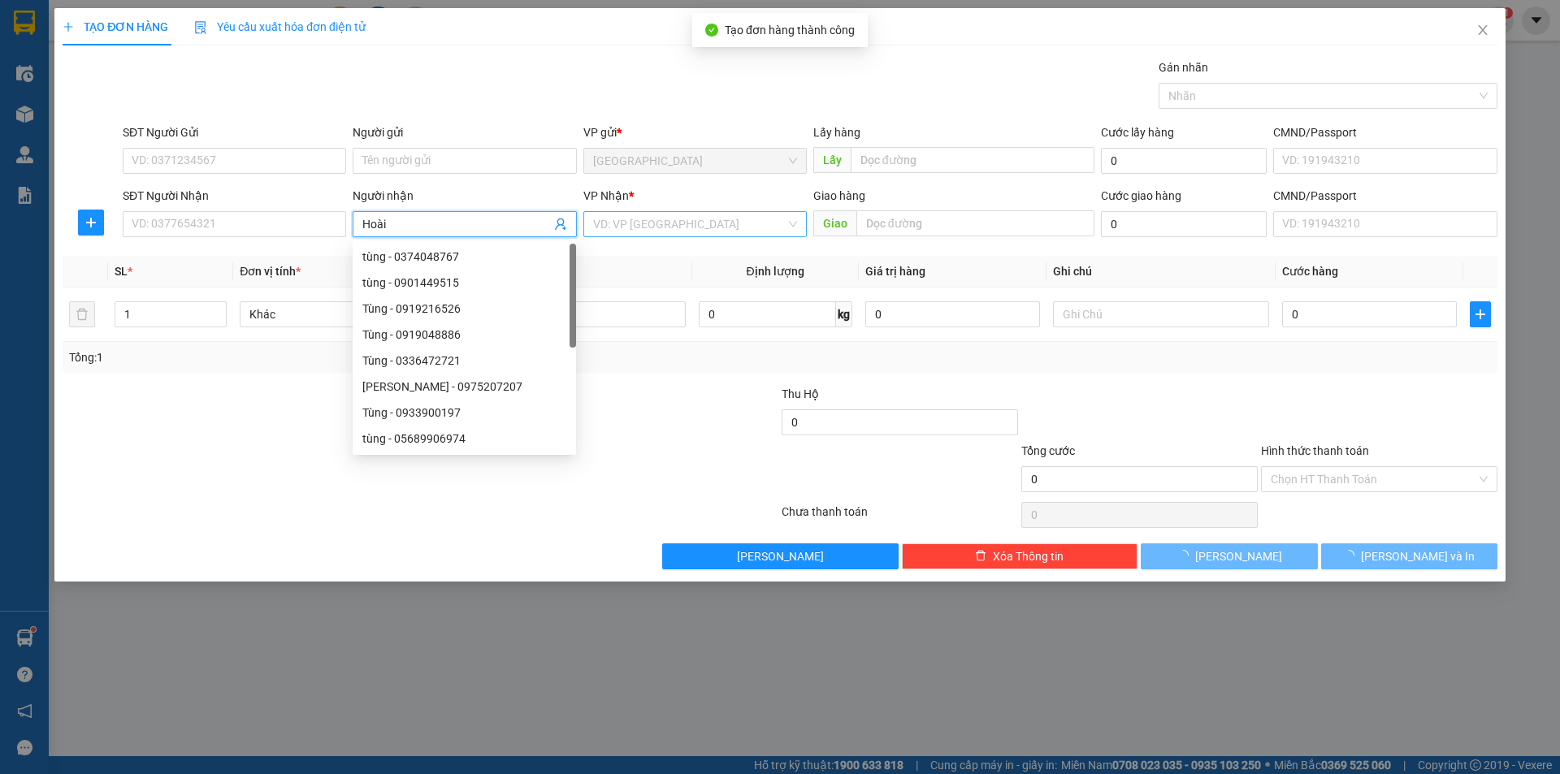
type input "Hoài"
click at [697, 234] on input "search" at bounding box center [689, 224] width 193 height 24
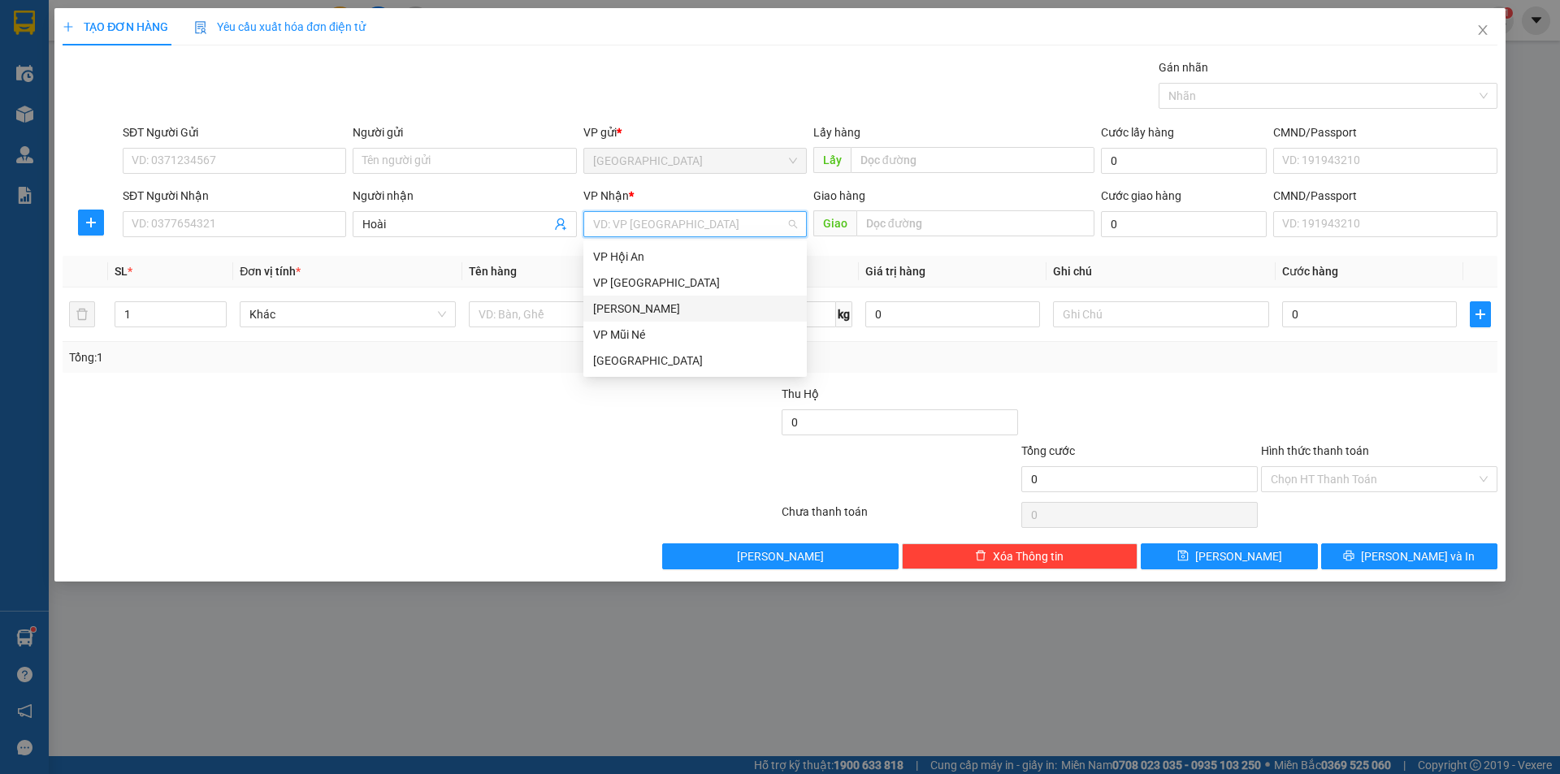
click at [664, 309] on div "[PERSON_NAME]" at bounding box center [695, 309] width 204 height 18
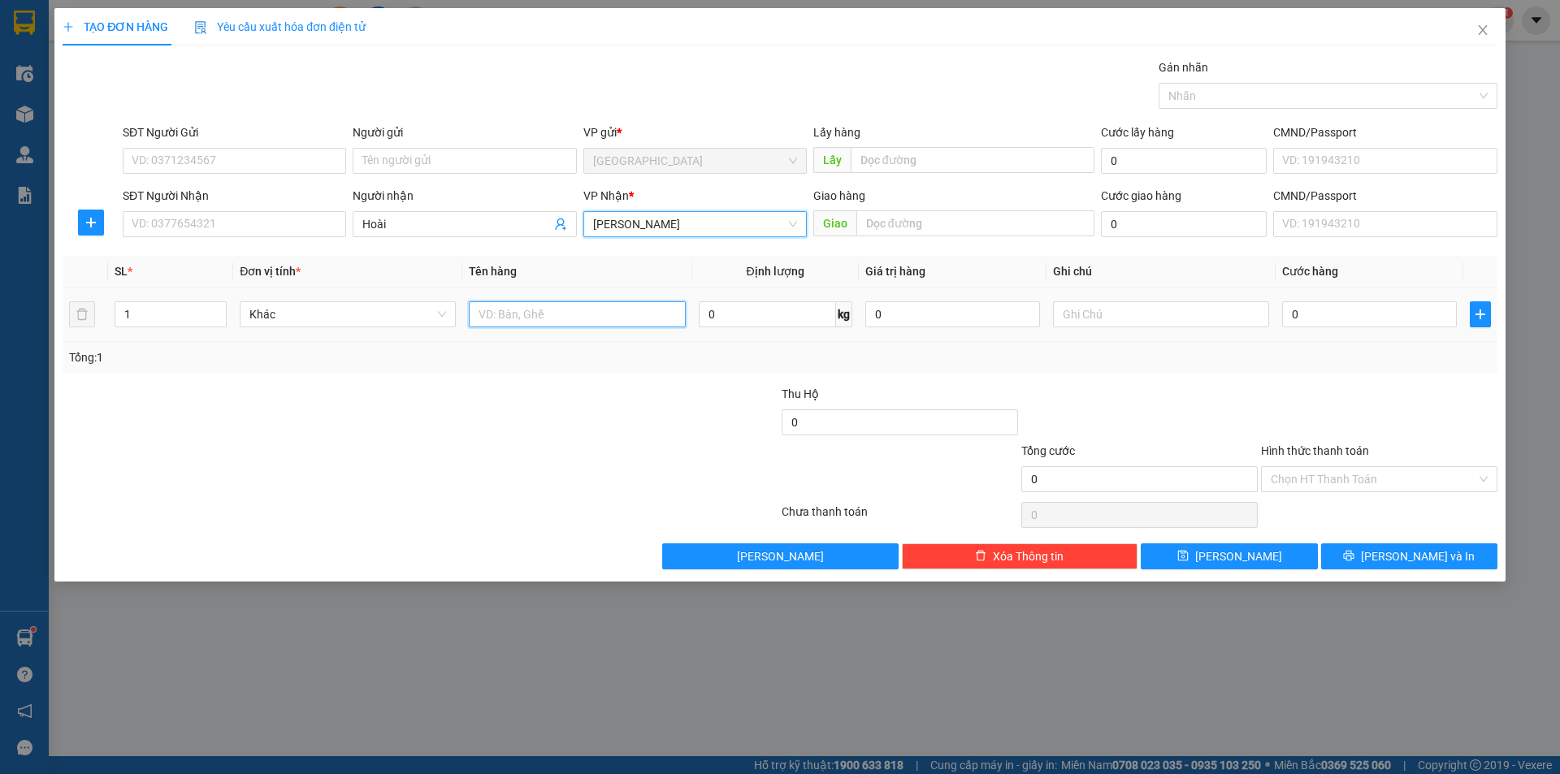
click at [573, 321] on input "text" at bounding box center [577, 314] width 216 height 26
type input "dâu"
type input "3"
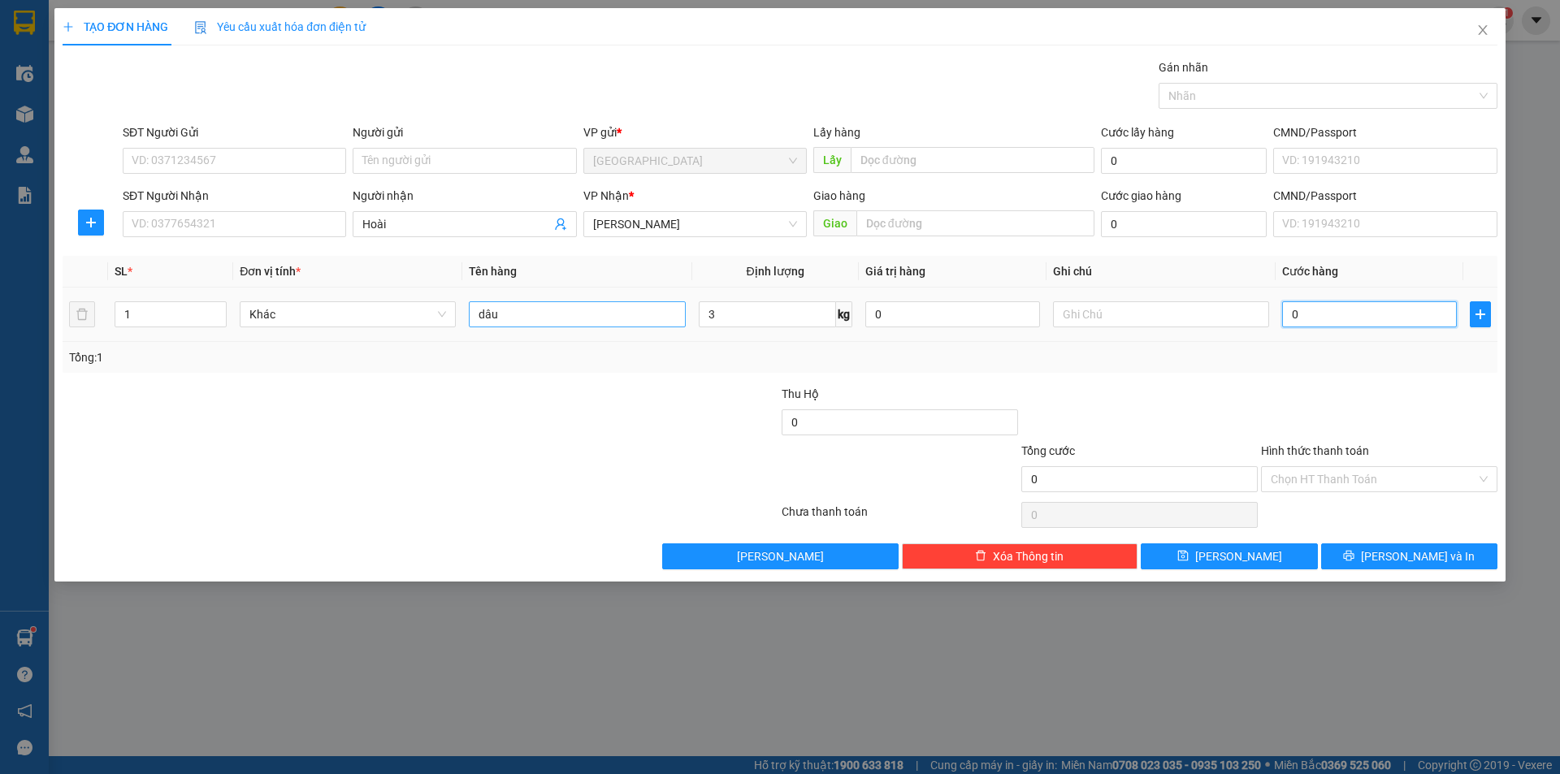
type input "3"
type input "30"
type input "30.000"
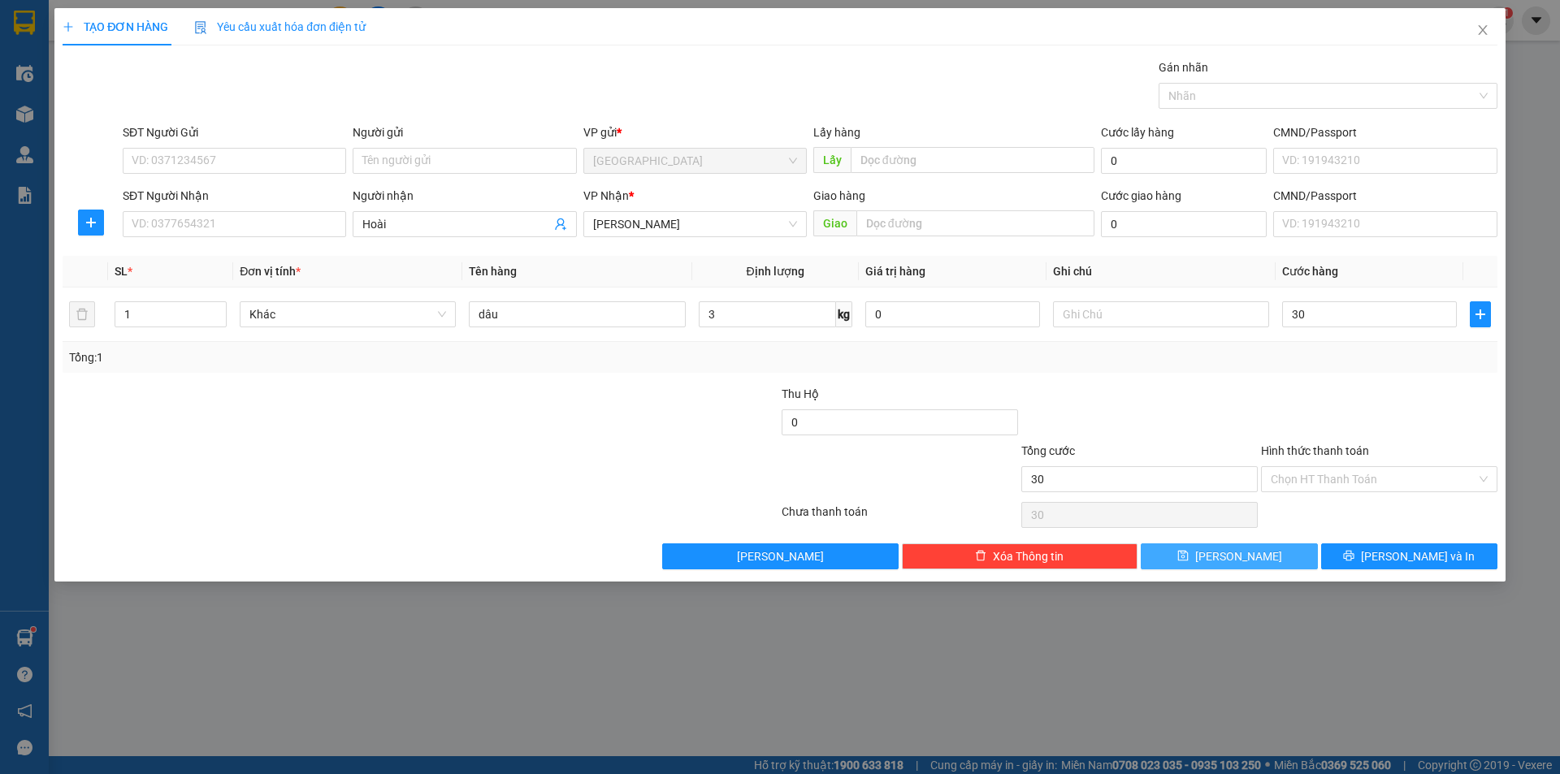
type input "30.000"
click at [1207, 556] on button "[PERSON_NAME]" at bounding box center [1229, 557] width 176 height 26
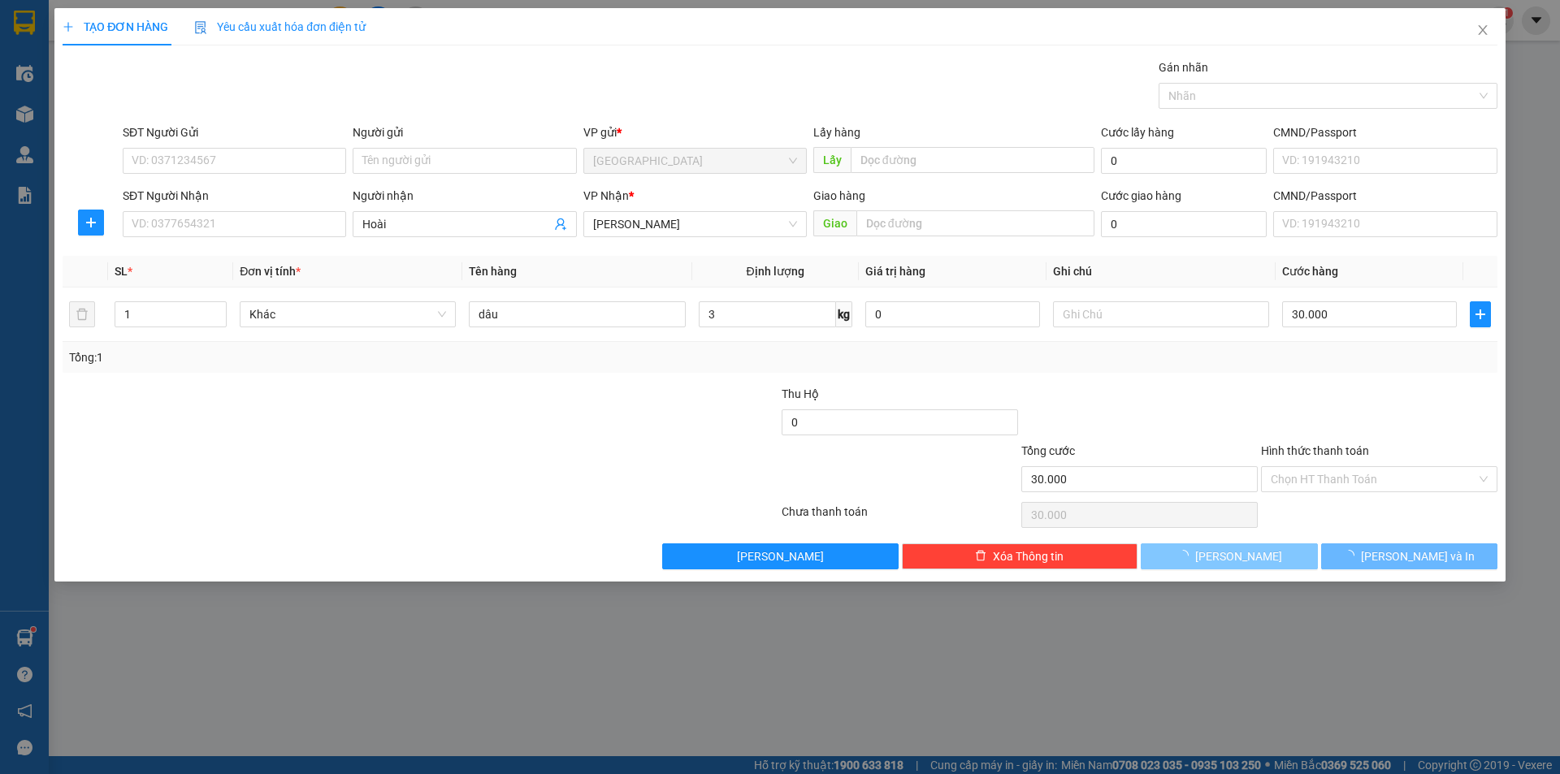
type input "0"
